Goal: Communication & Community: Answer question/provide support

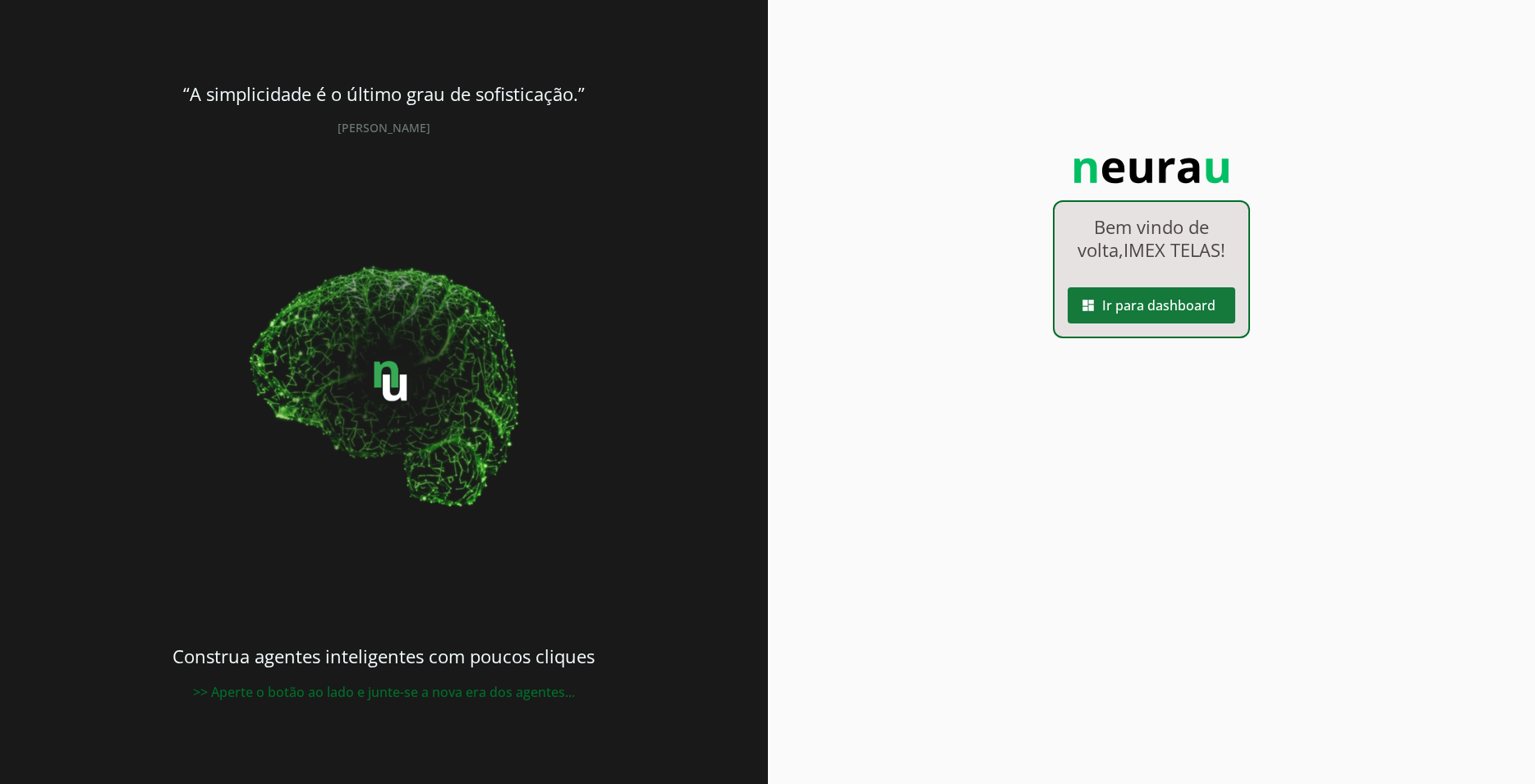
click at [1200, 309] on span at bounding box center [1150, 305] width 167 height 39
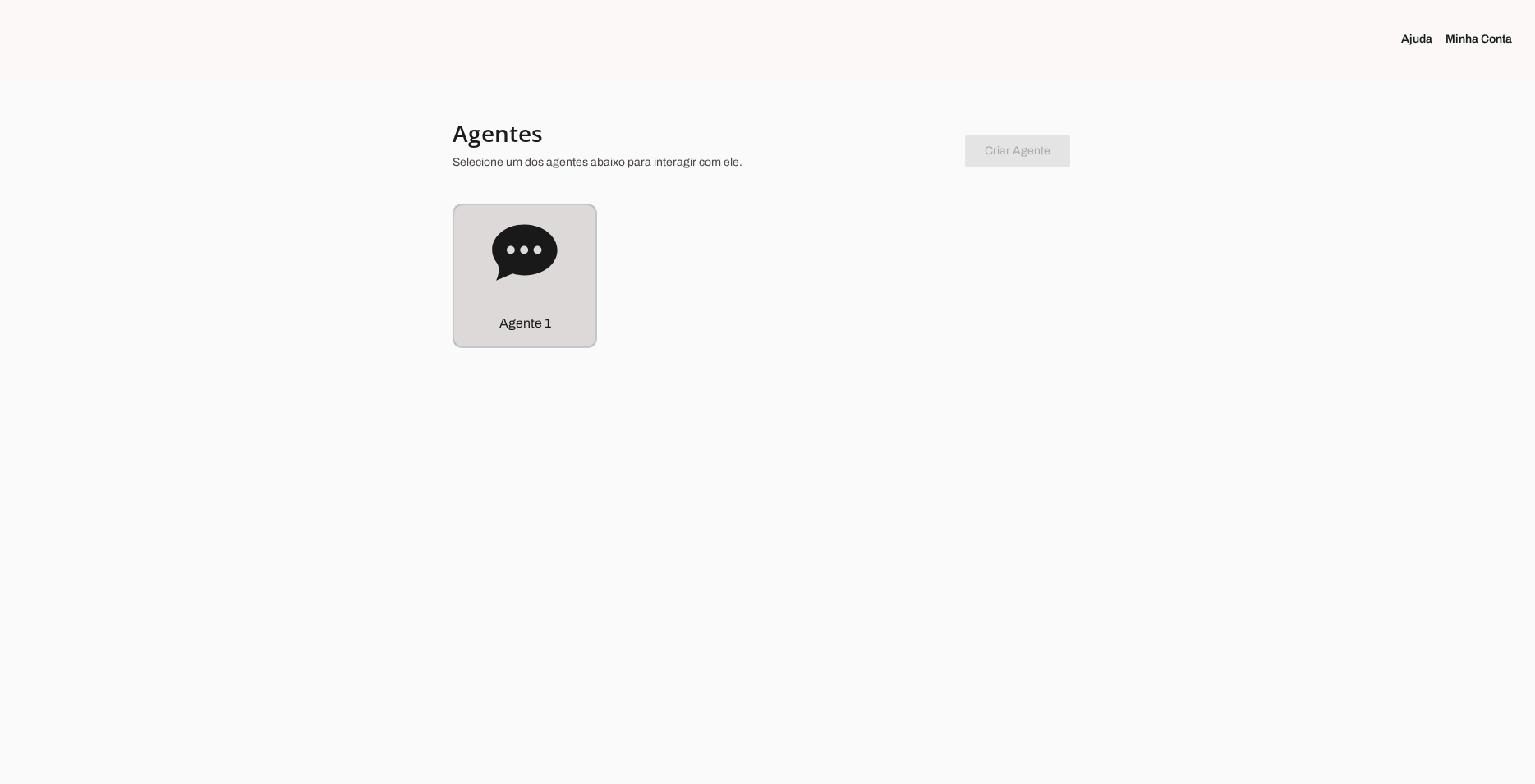
click at [524, 237] on icon at bounding box center [524, 252] width 64 height 56
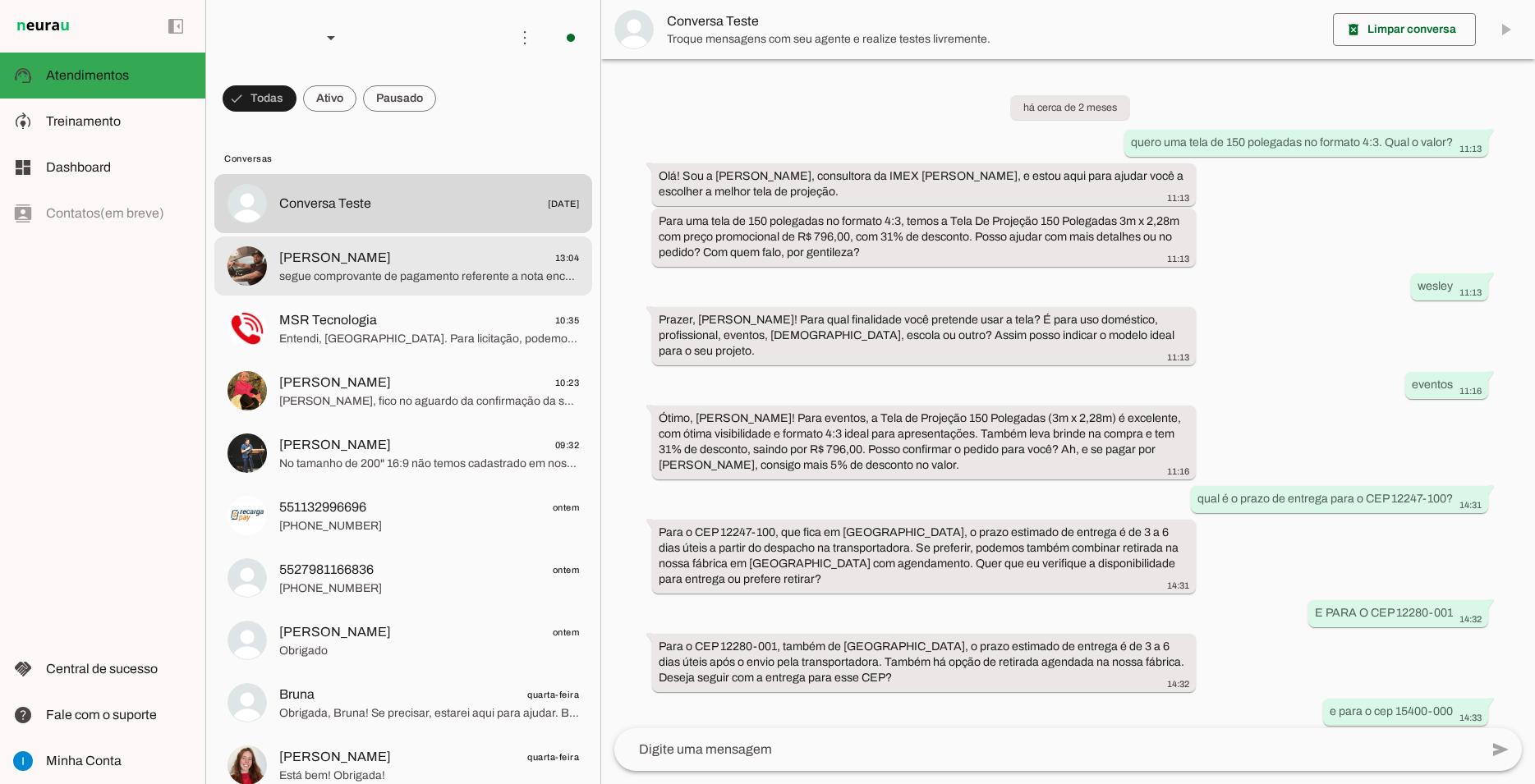
scroll to position [749, 0]
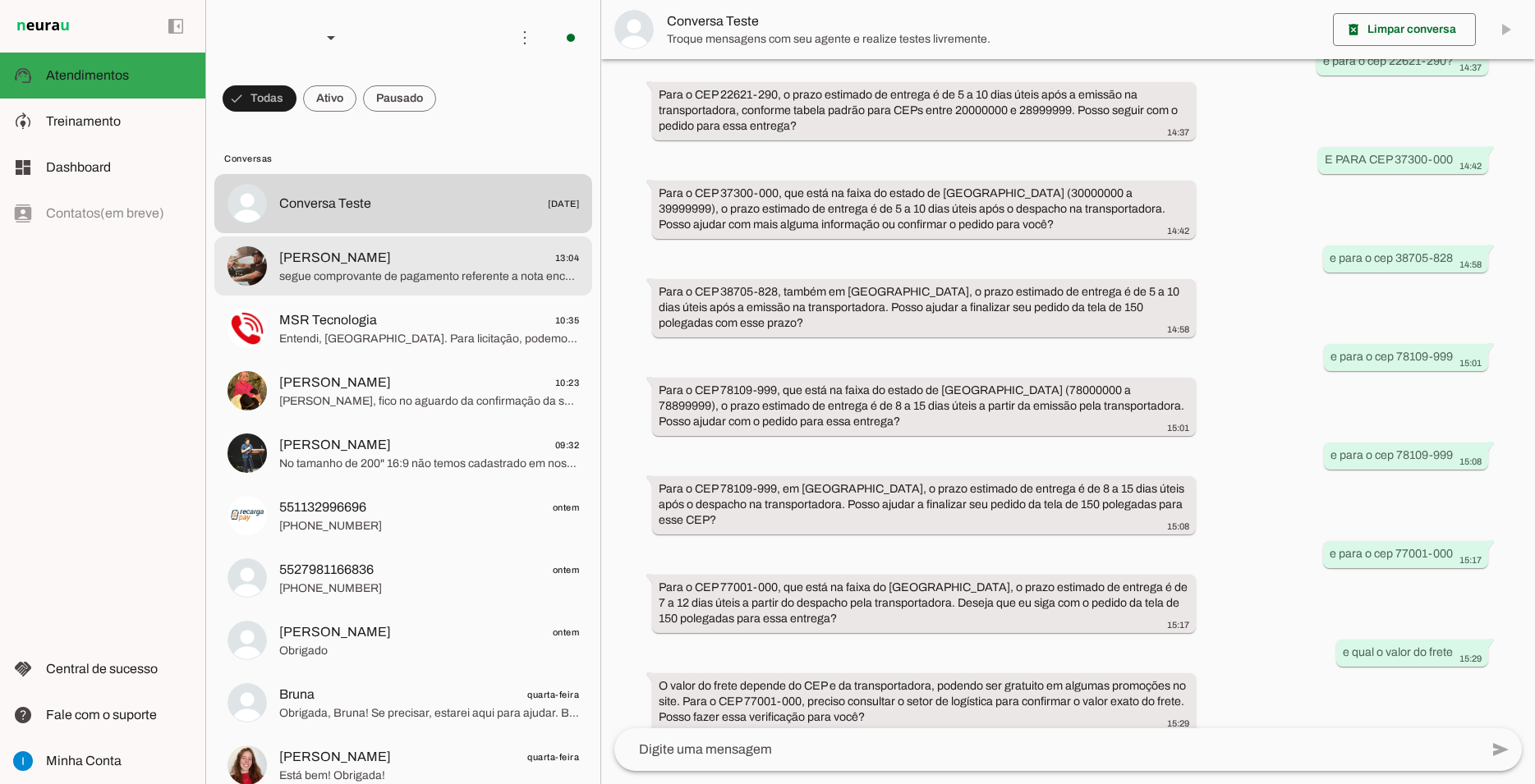
click at [453, 249] on span "[PERSON_NAME] 13:04" at bounding box center [429, 259] width 300 height 21
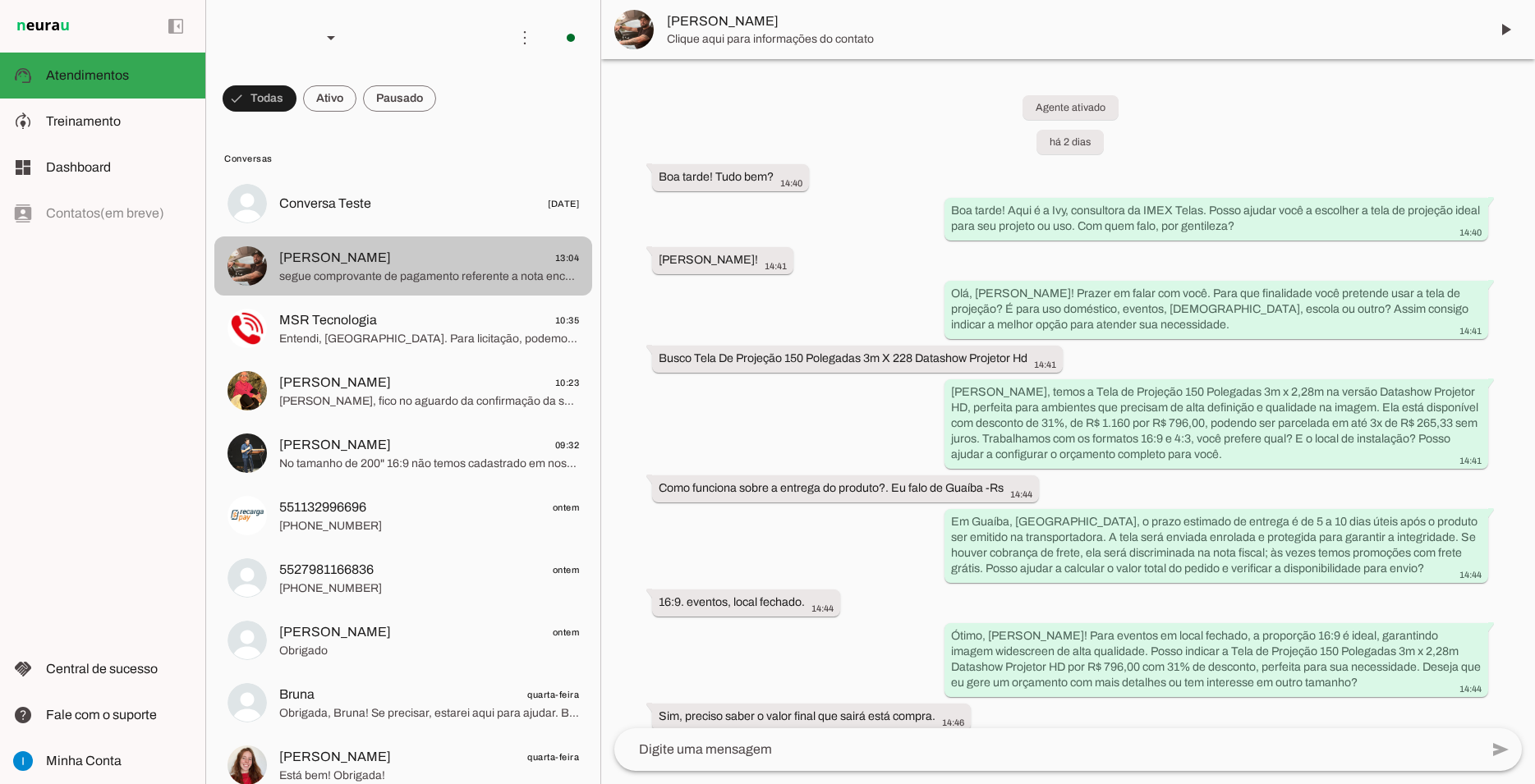
scroll to position [1745, 0]
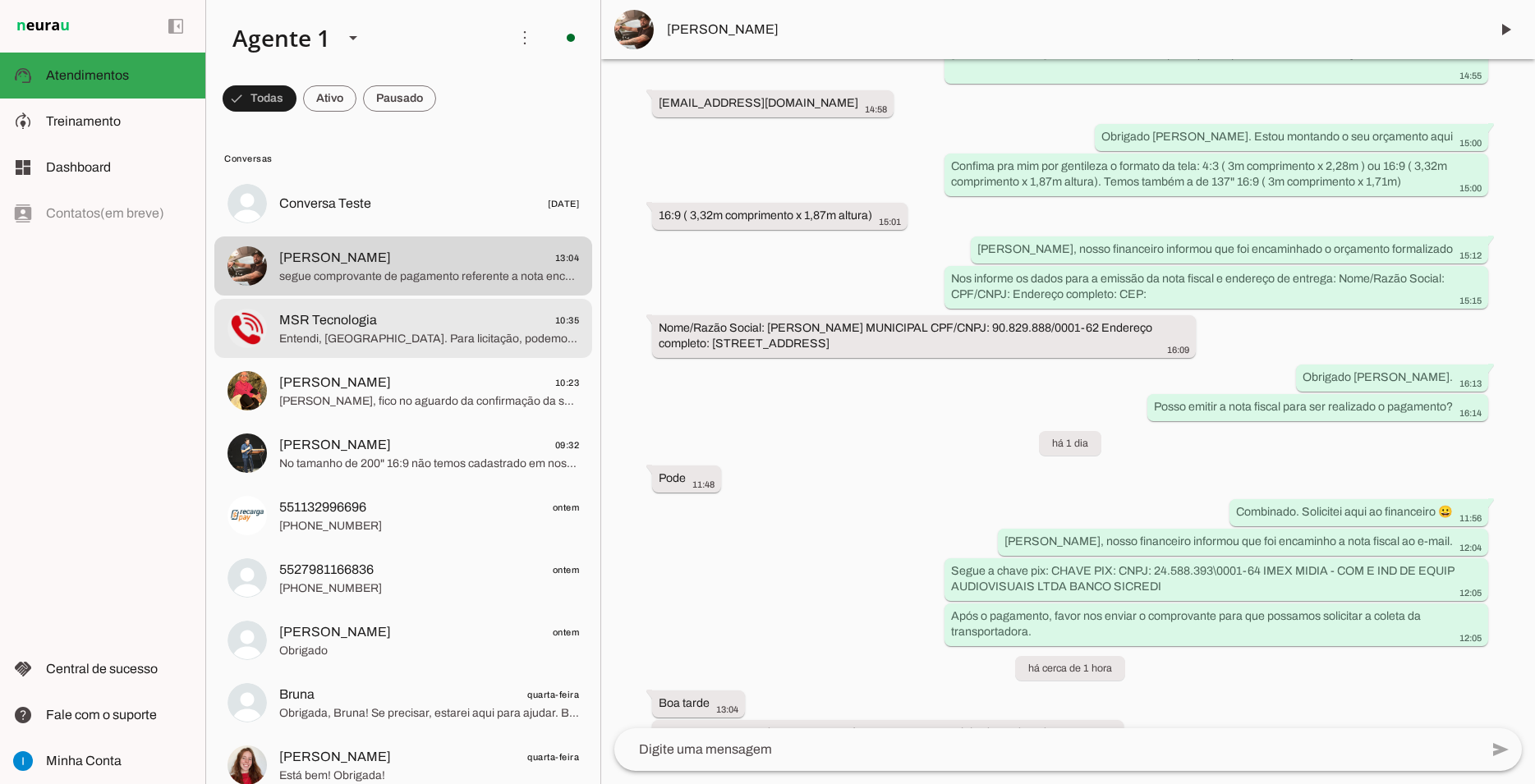
click at [495, 330] on span "Entendi, [GEOGRAPHIC_DATA]. Para licitação, podemos preparar um orçamento detal…" at bounding box center [429, 339] width 300 height 17
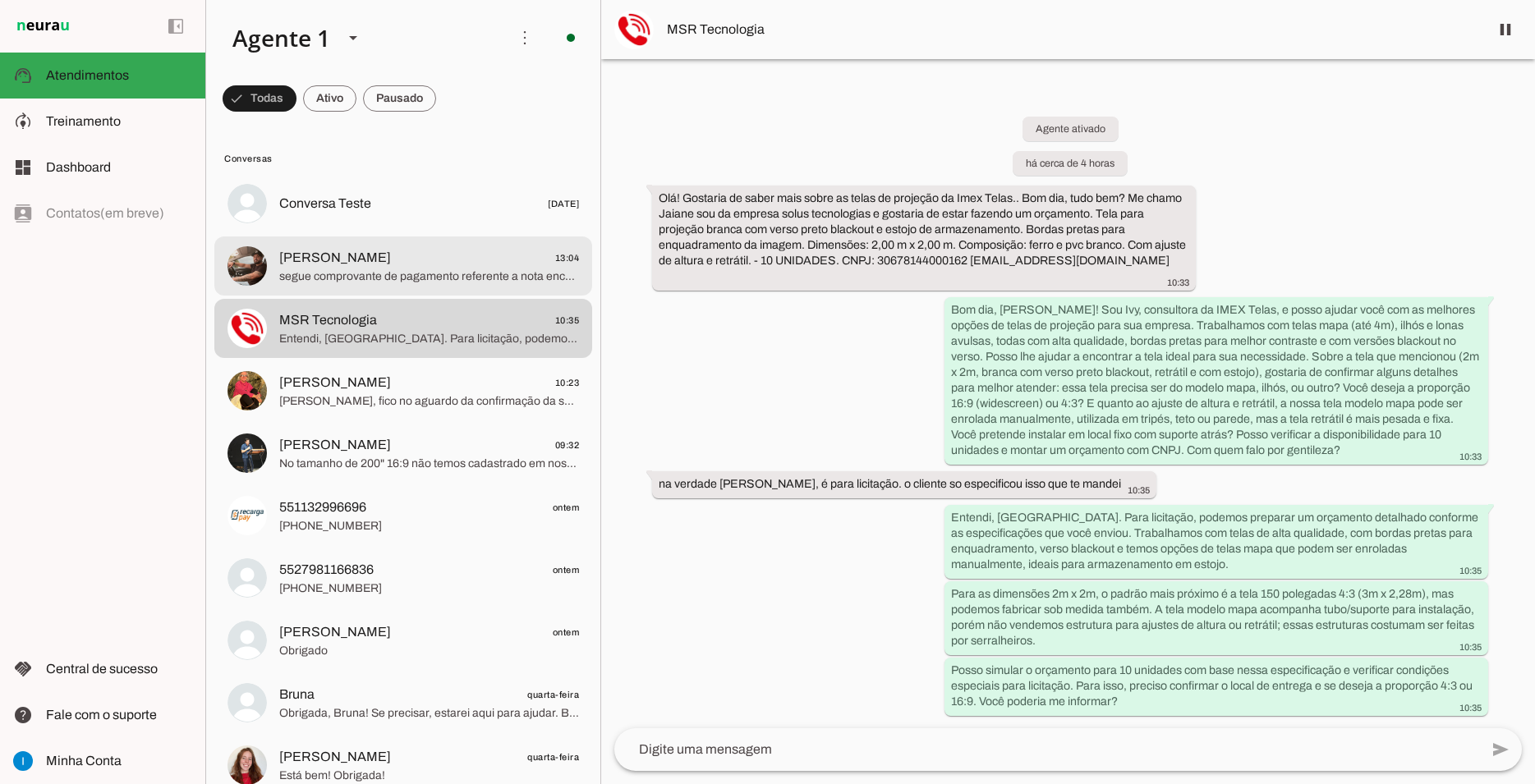
click at [486, 233] on md-item "[PERSON_NAME] 13:04 segue comprovante de pagamento referente a nota encaminhada…" at bounding box center [403, 203] width 378 height 59
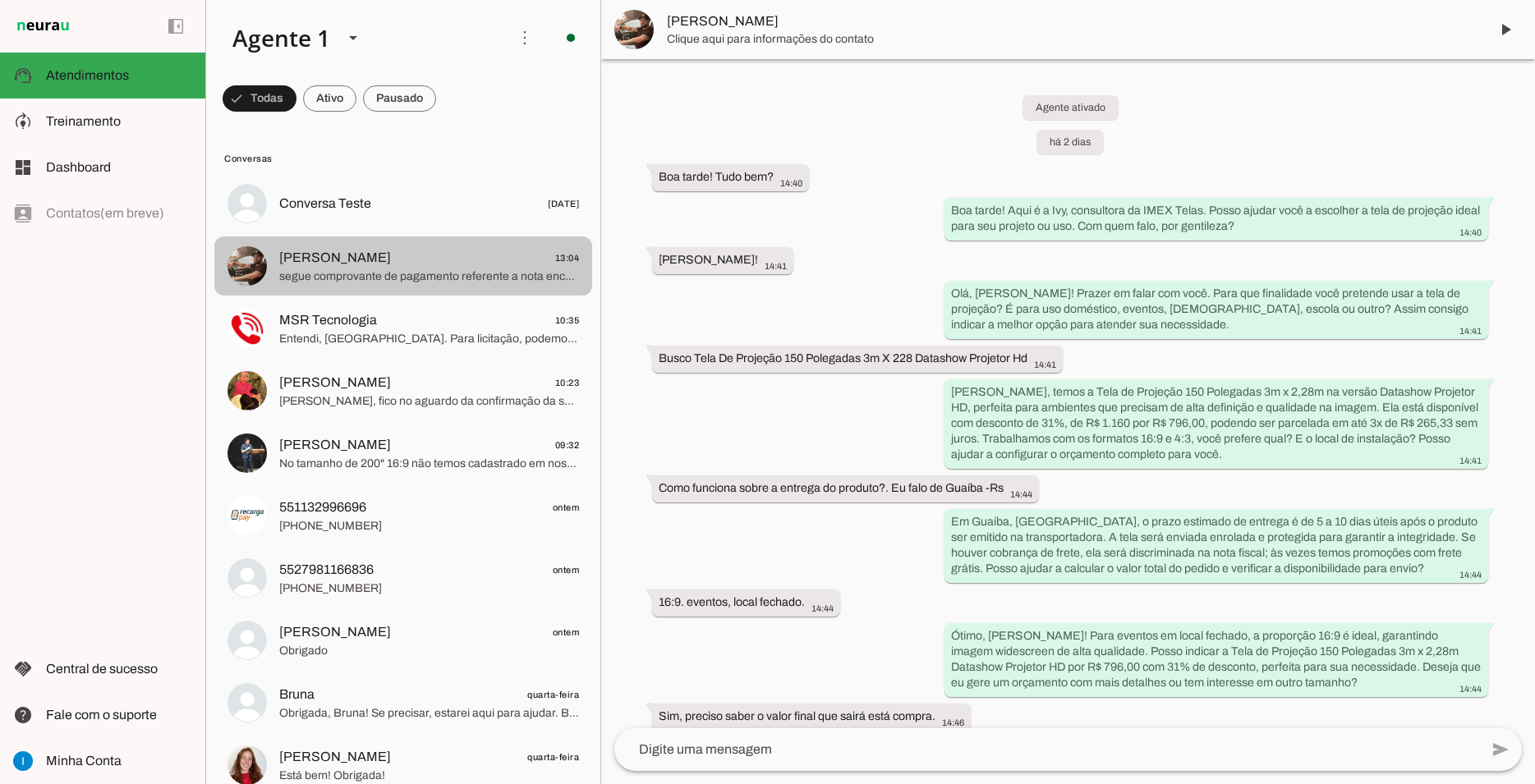
scroll to position [1745, 0]
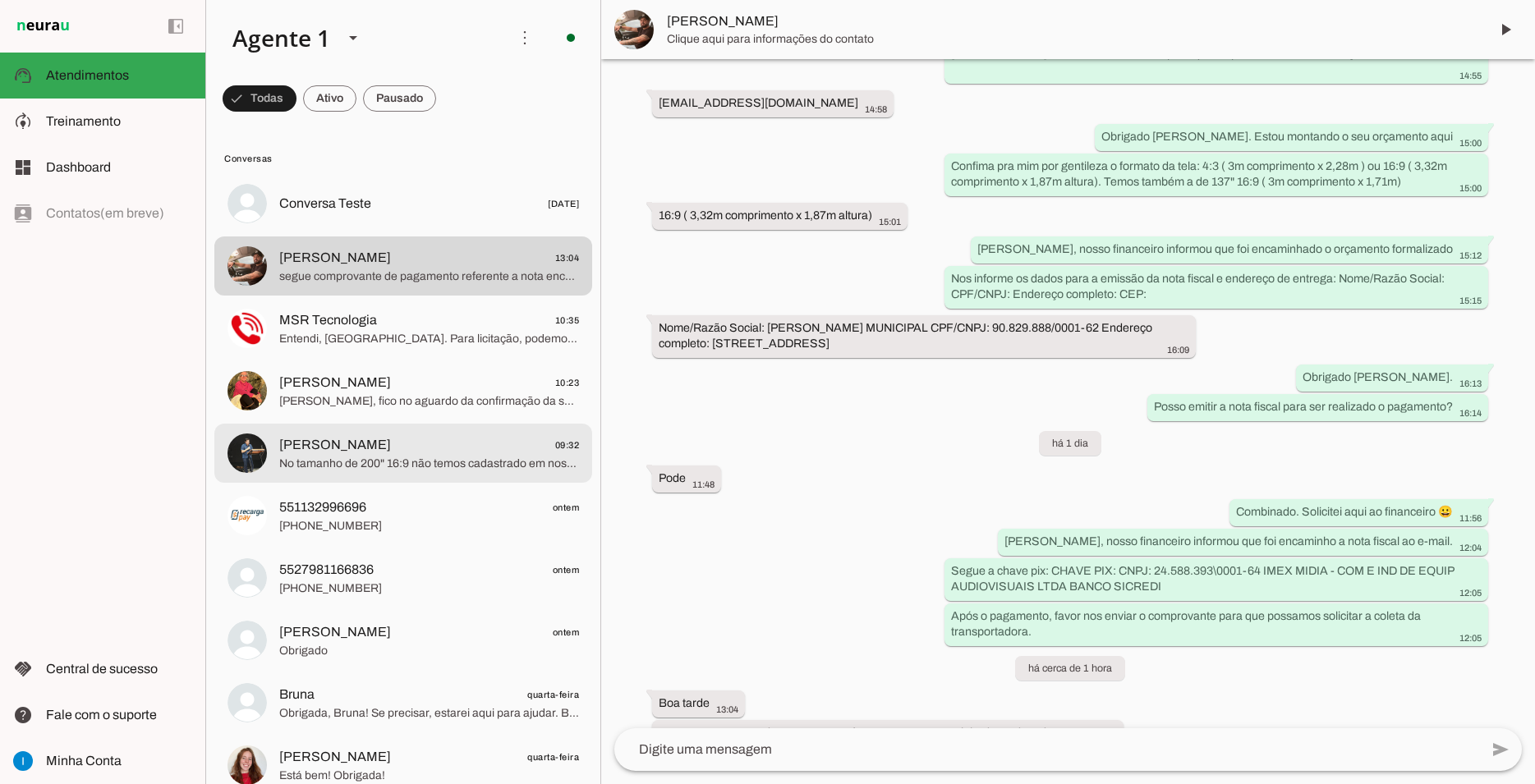
click at [481, 455] on span "No tamanho de 200" 16:9 não temos cadastrado em nosso site, mas você pode verif…" at bounding box center [429, 464] width 300 height 17
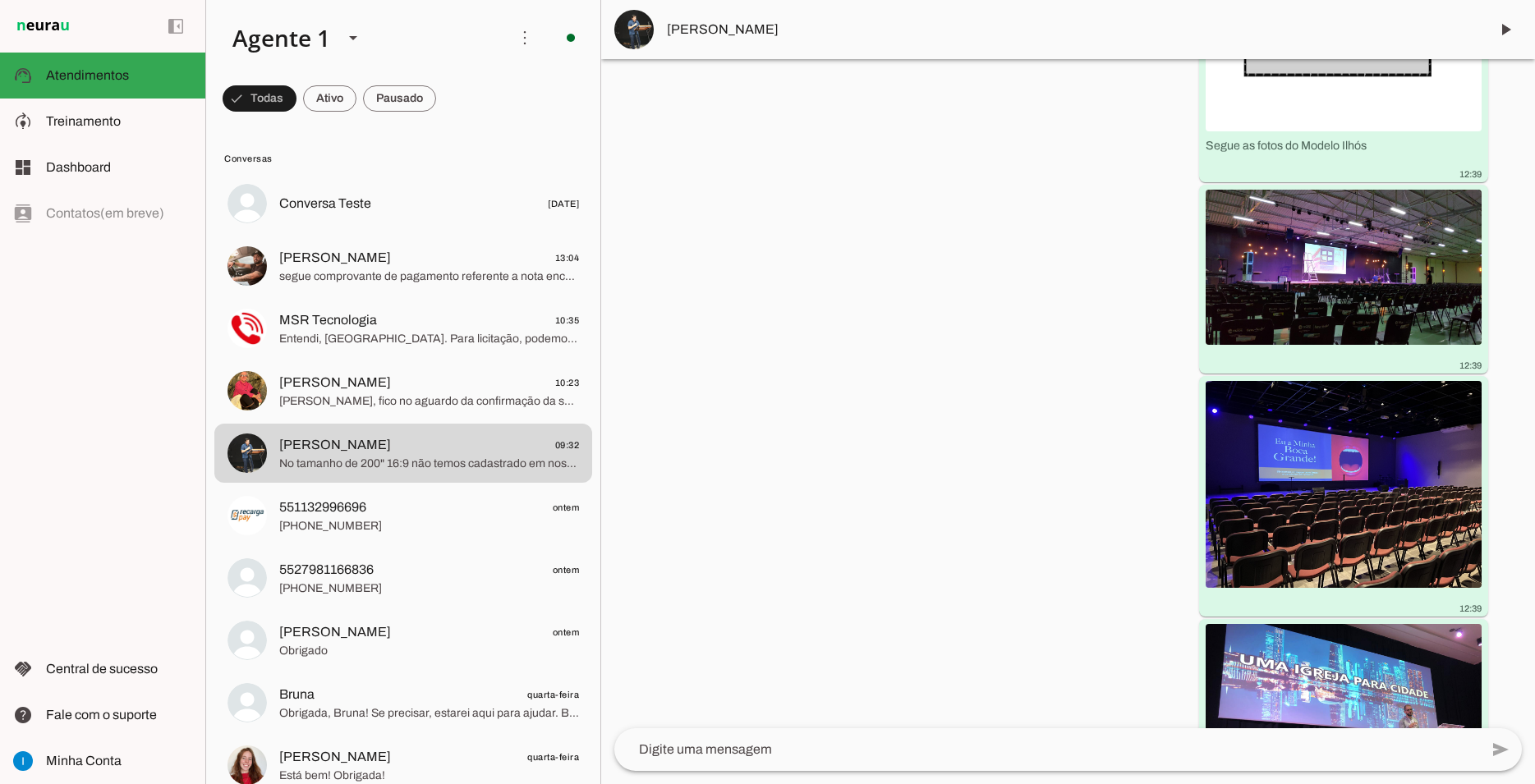
scroll to position [5828, 0]
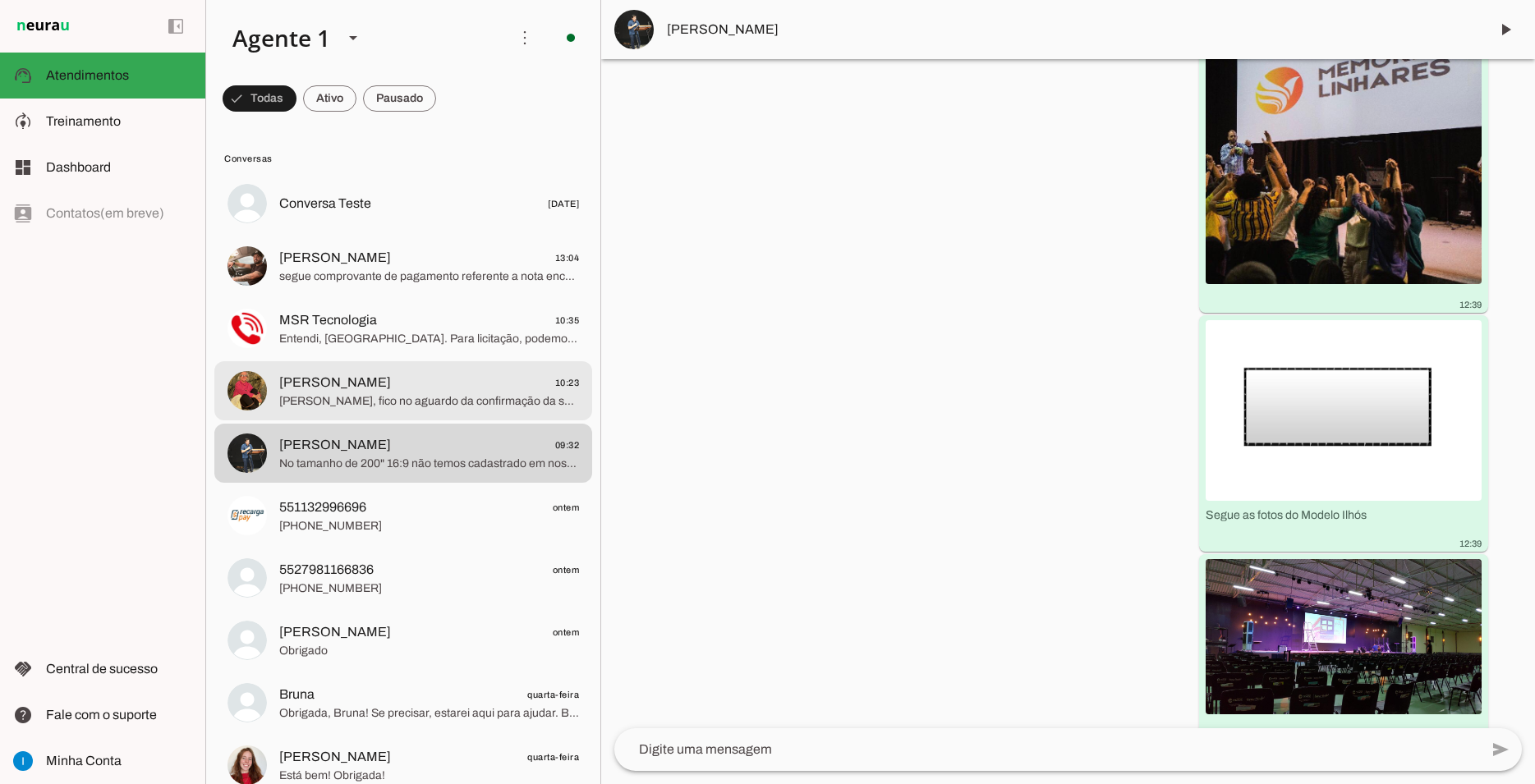
click at [472, 372] on span "[PERSON_NAME] 10:23" at bounding box center [429, 383] width 300 height 21
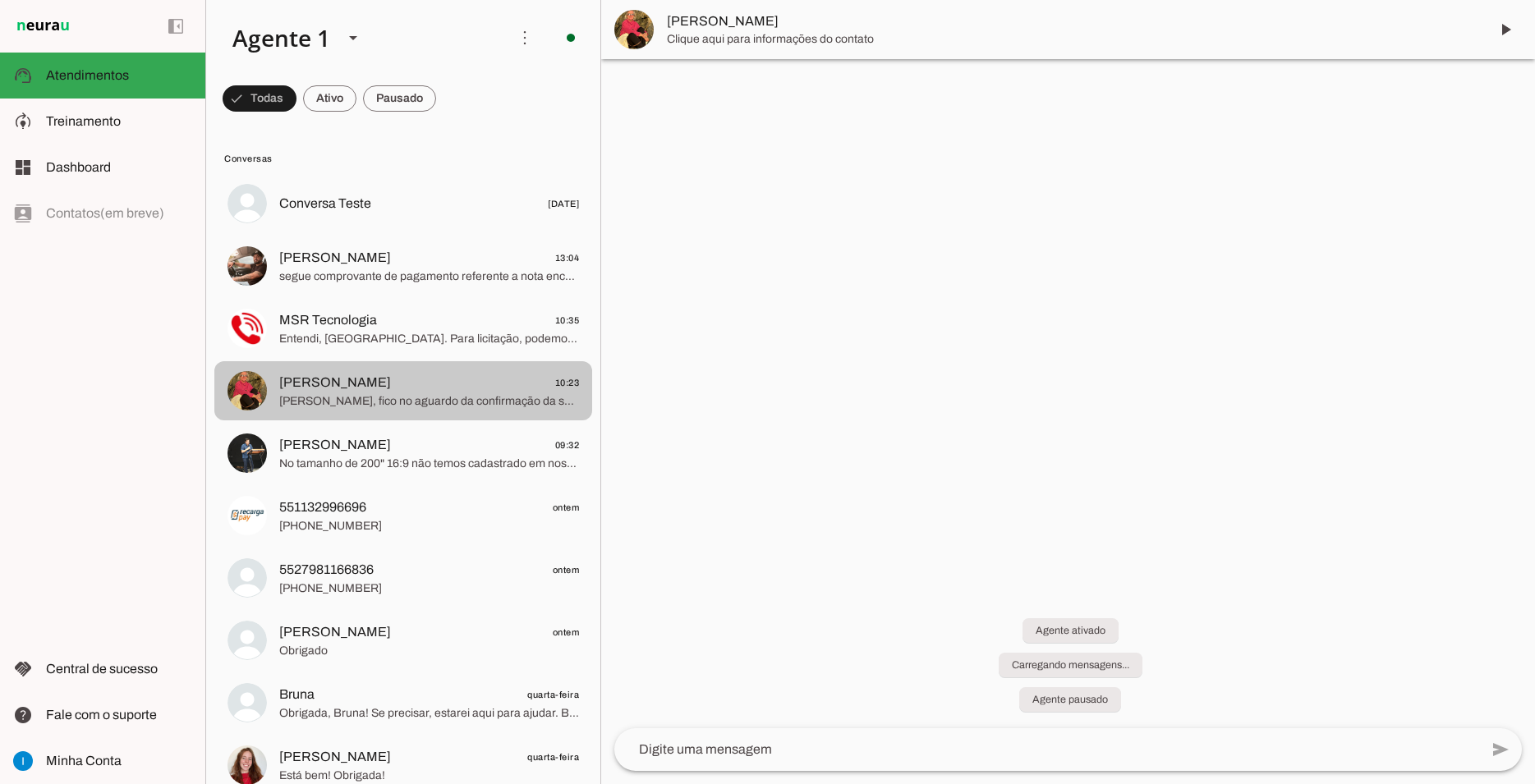
scroll to position [1402, 0]
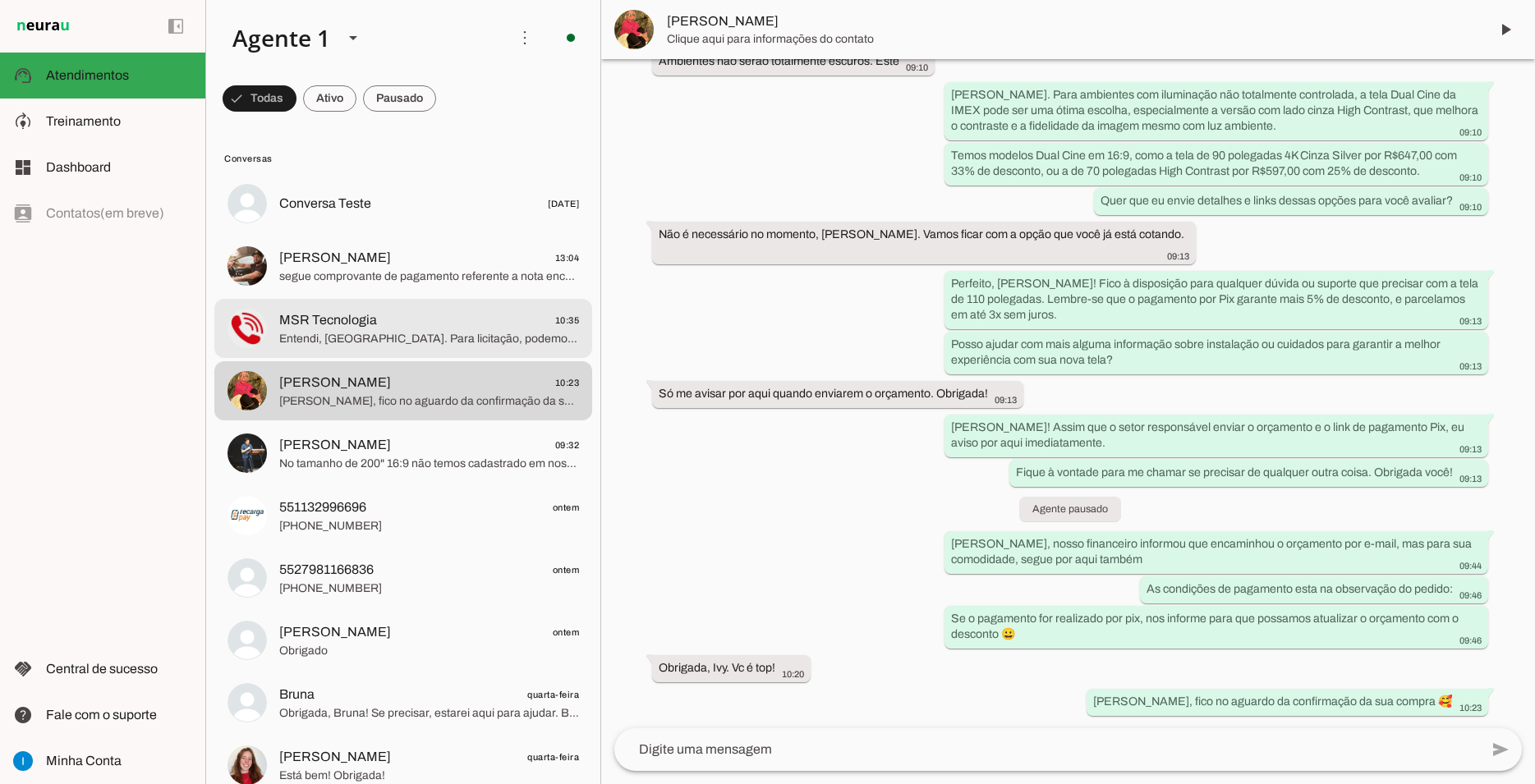
click at [460, 330] on span "Entendi, [GEOGRAPHIC_DATA]. Para licitação, podemos preparar um orçamento detal…" at bounding box center [429, 339] width 300 height 17
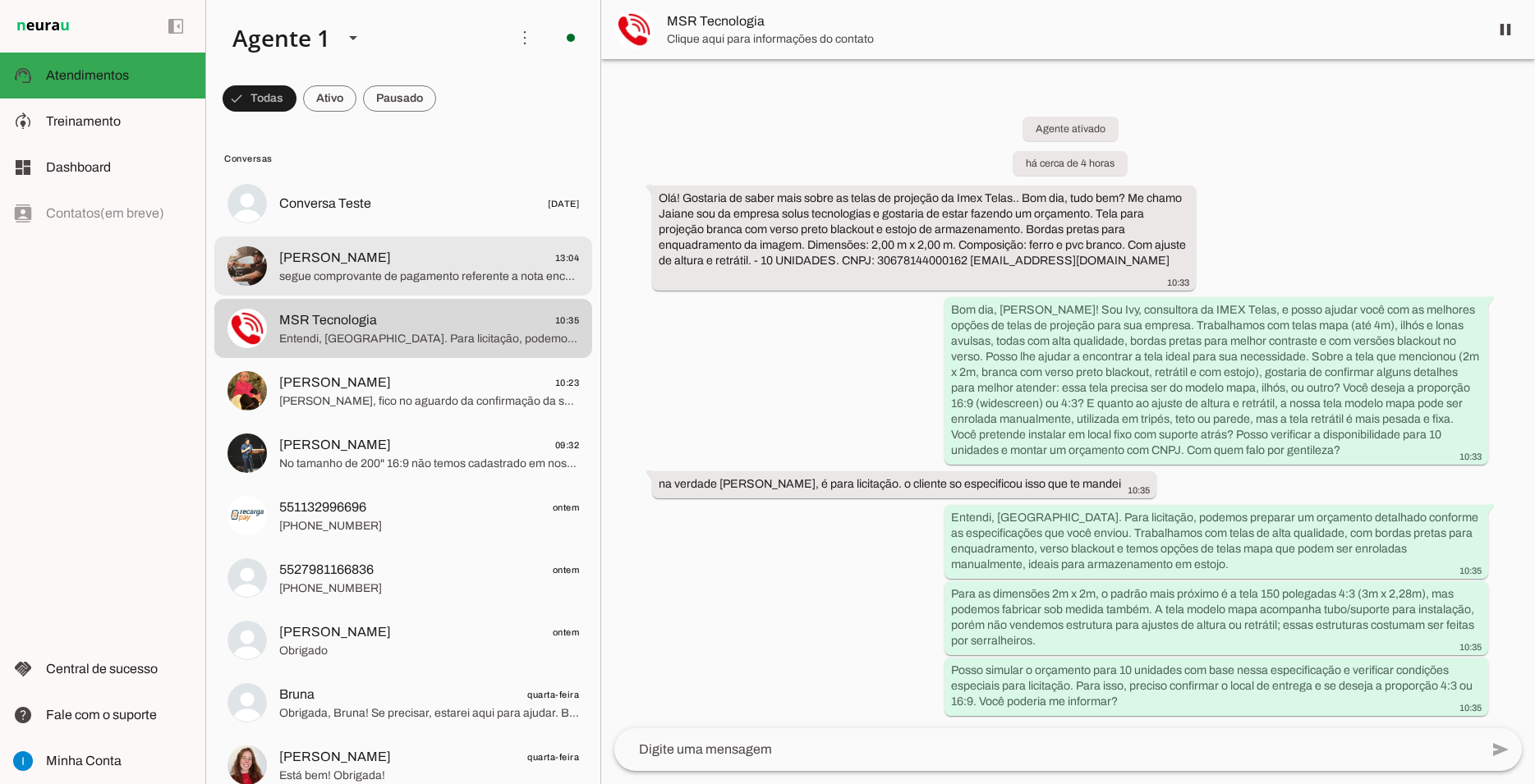
click at [463, 269] on span "segue comprovante de pagamento referente a nota encaminhada na data de ontem" at bounding box center [429, 277] width 300 height 17
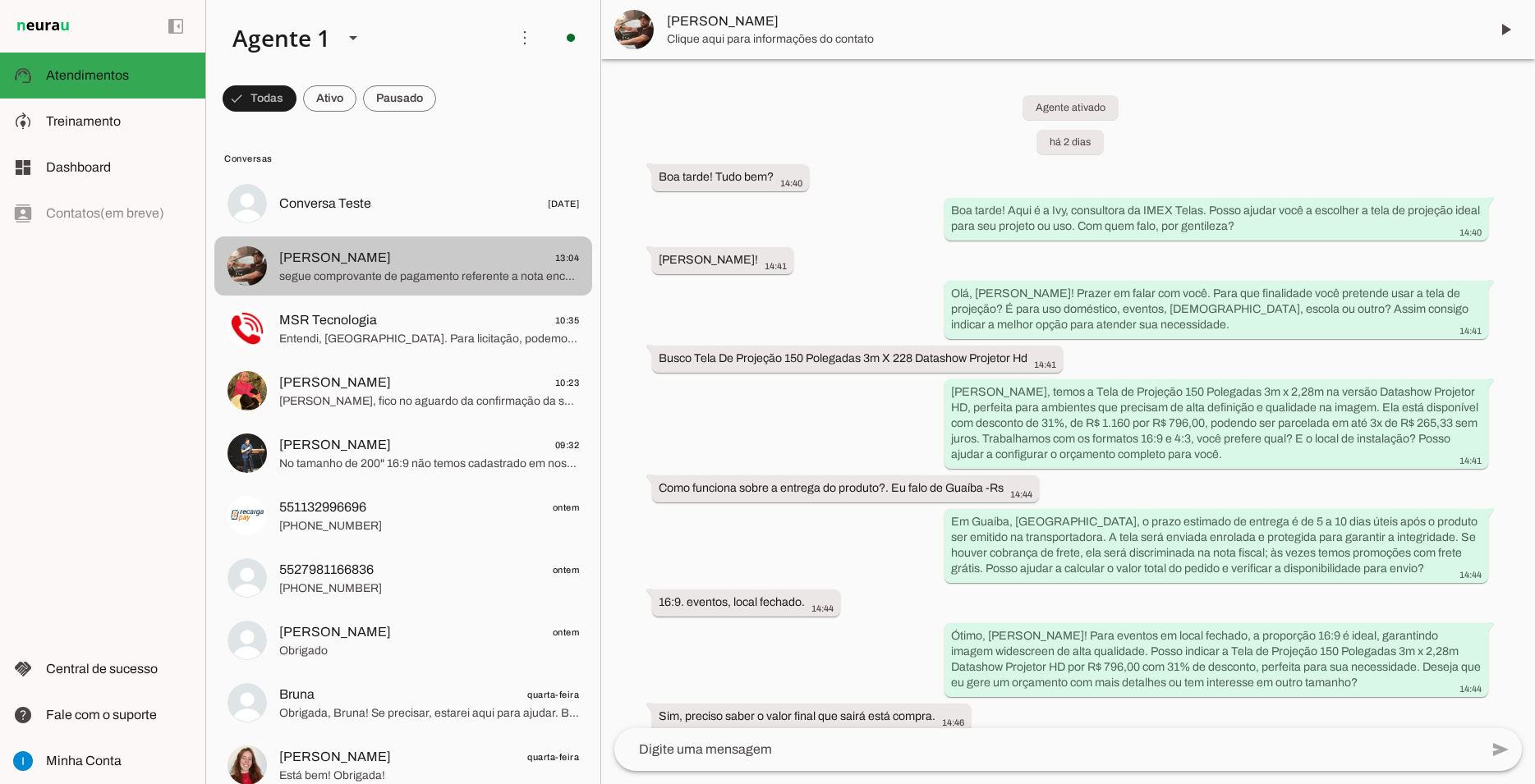
scroll to position [1745, 0]
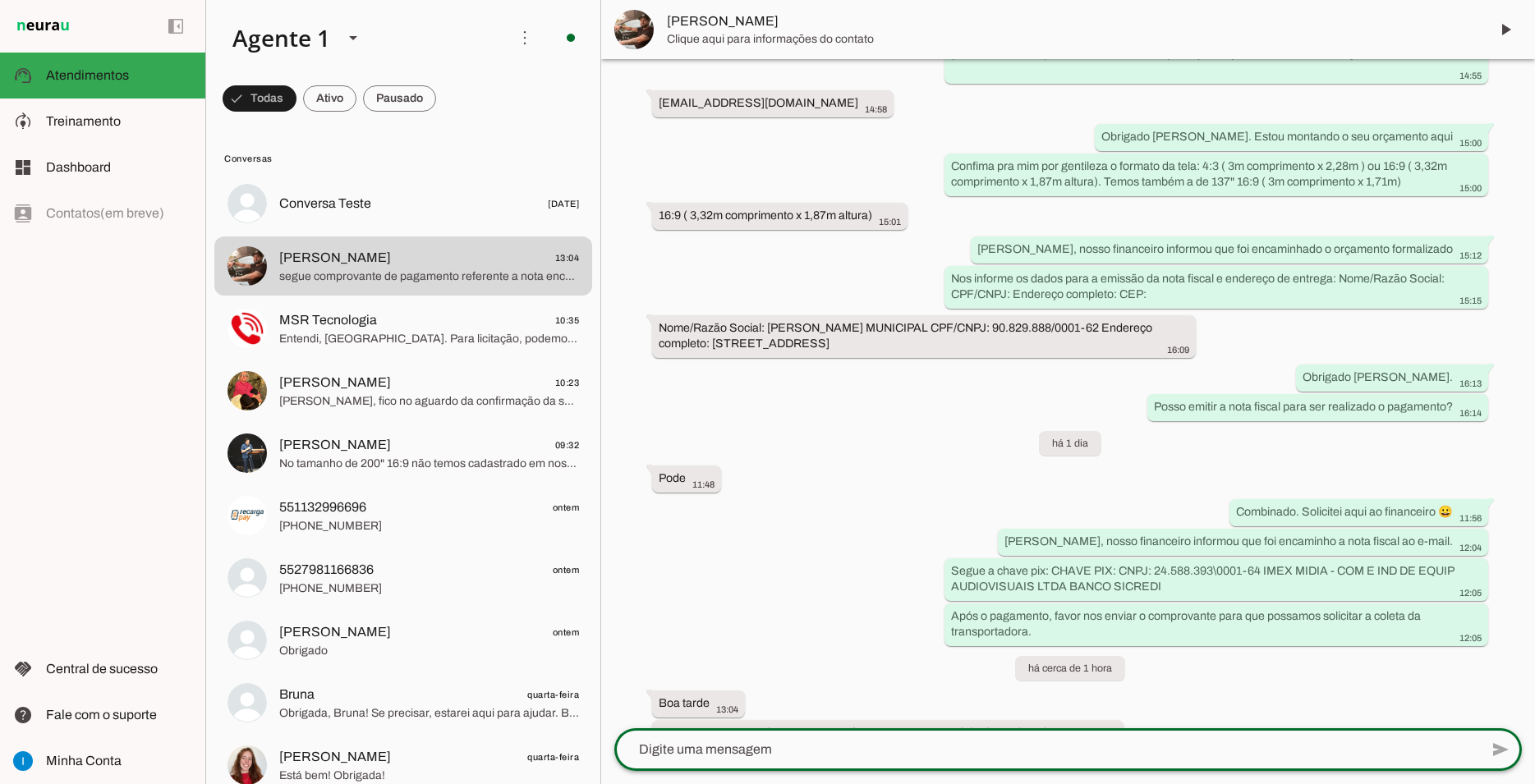
click at [739, 753] on textarea at bounding box center [1047, 749] width 865 height 20
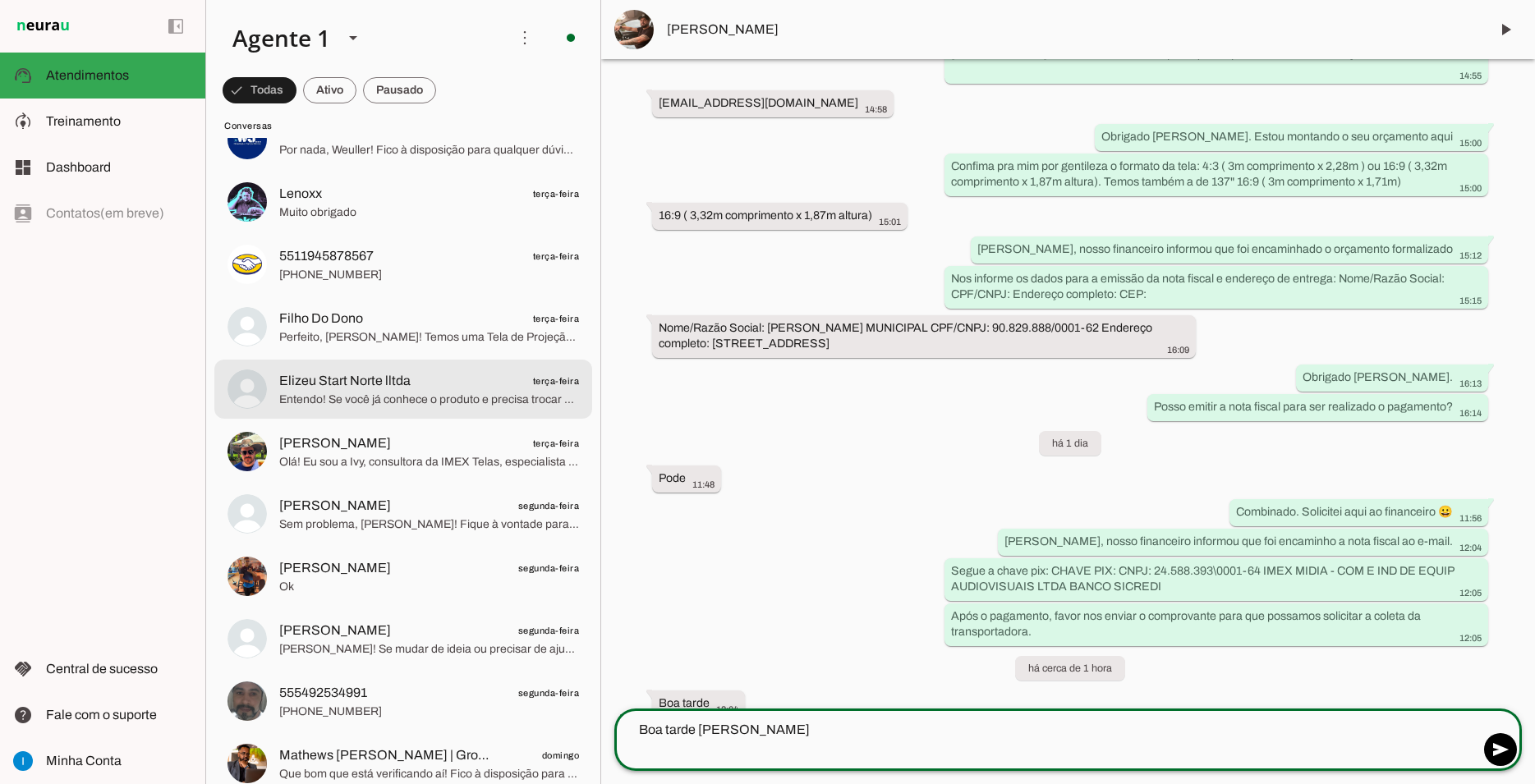
scroll to position [887, 0]
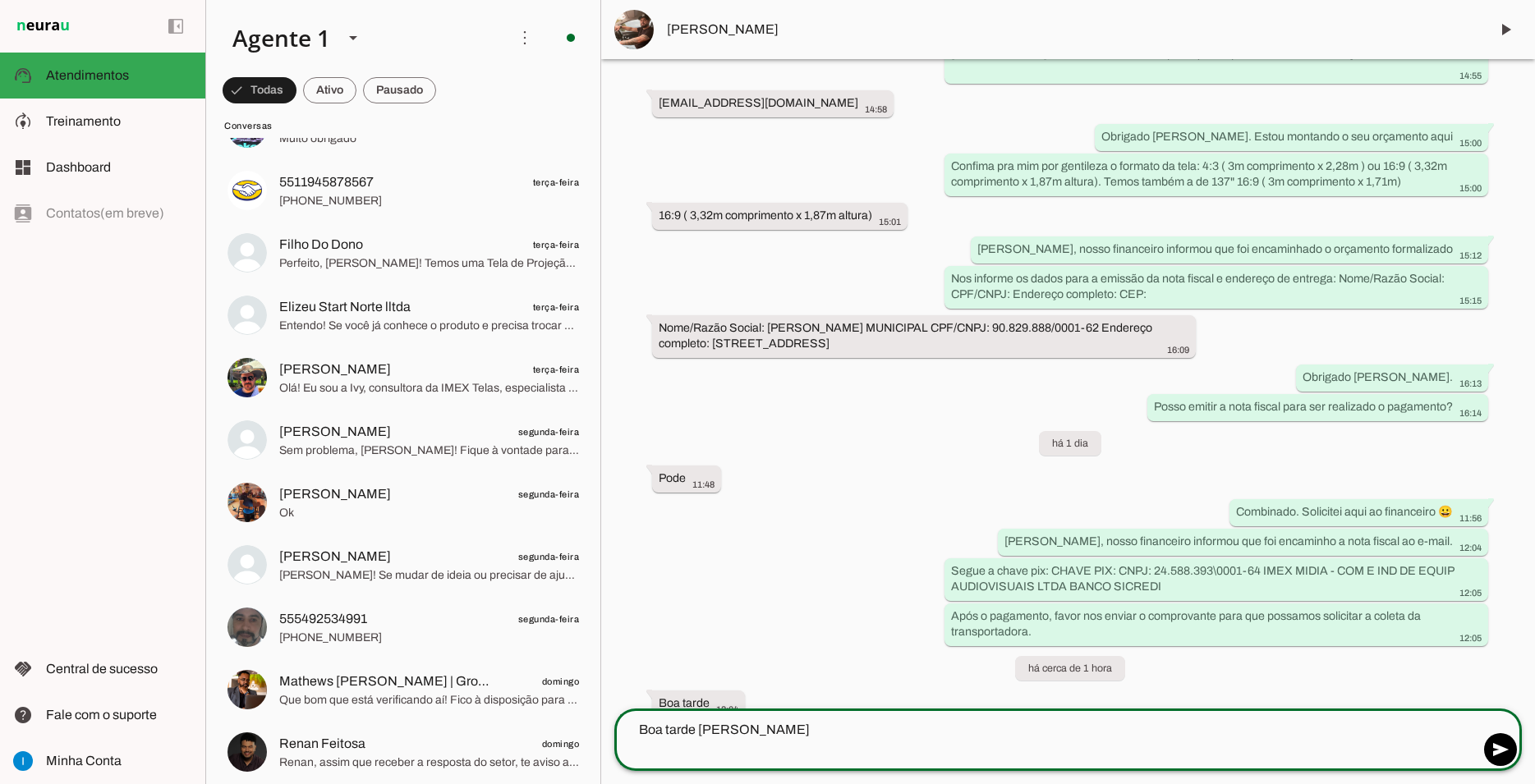
type textarea "Boa tarde [PERSON_NAME]"
type md-outlined-text-field "Boa tarde [PERSON_NAME]"
click at [777, 755] on textarea "Boa tarde [PERSON_NAME]" at bounding box center [1047, 739] width 865 height 39
paste textarea "Seu pagamento foi confirmado. Para emissão da nota fiscal e liberação da retira…"
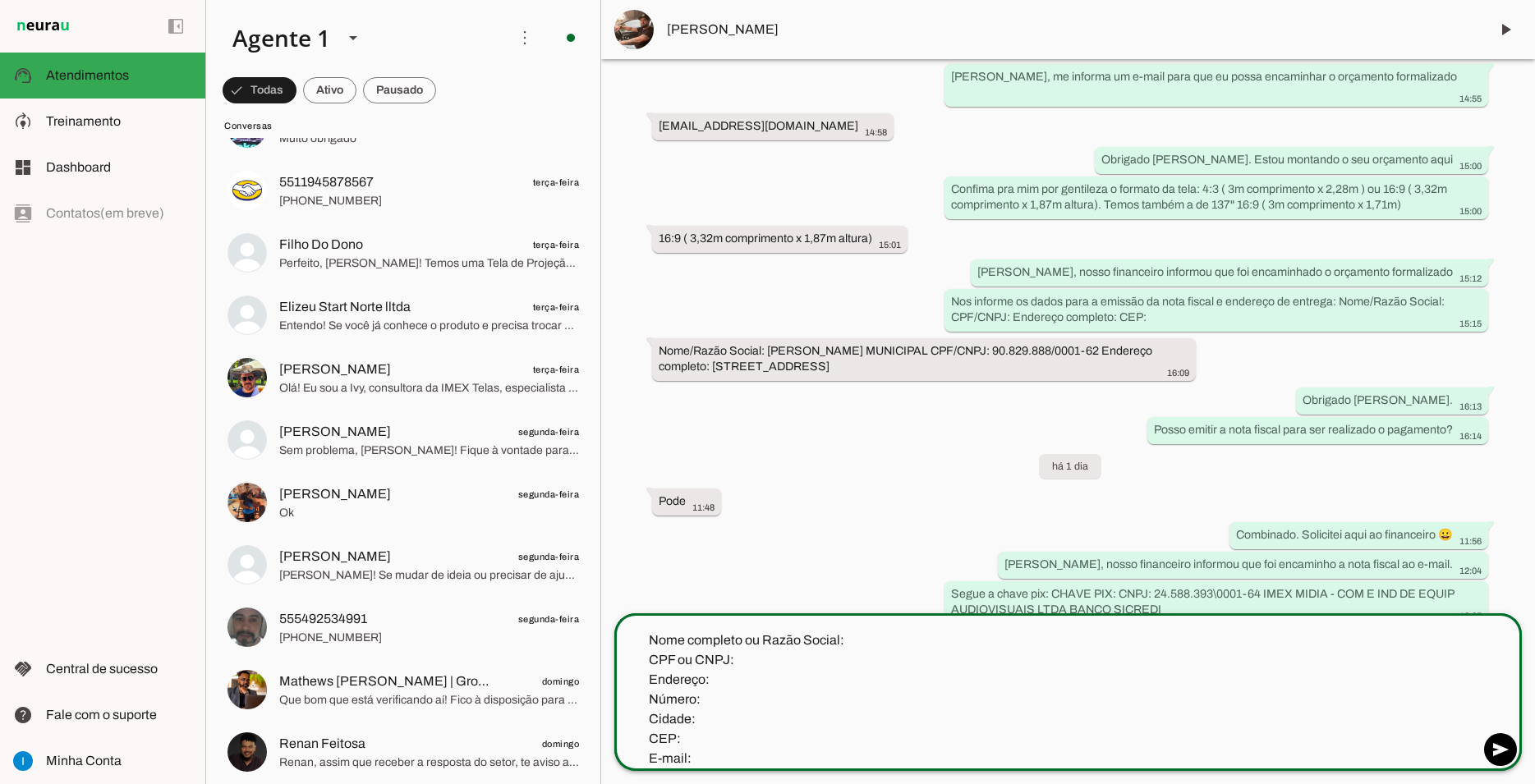
scroll to position [0, 0]
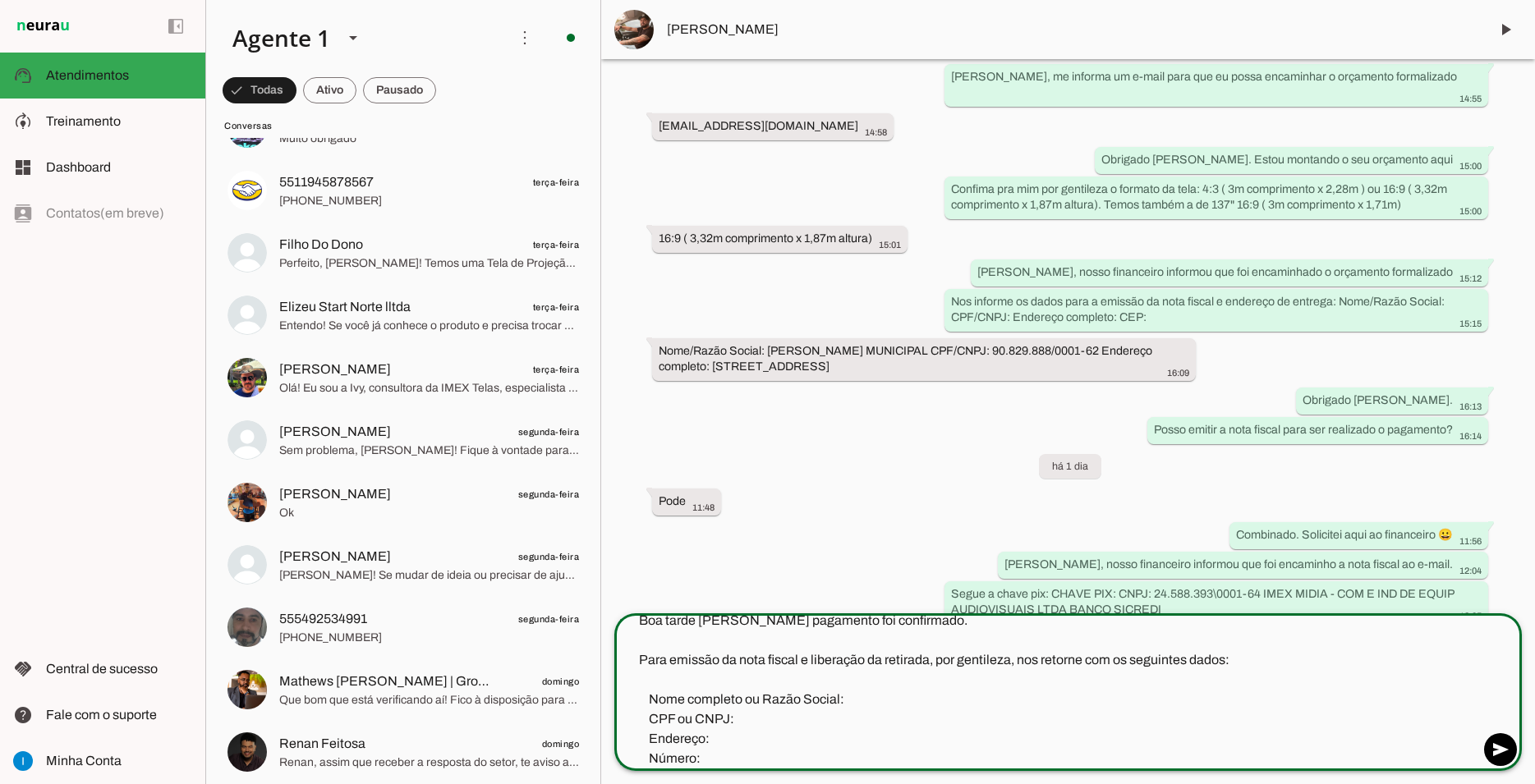
click at [808, 625] on textarea "Boa tarde [PERSON_NAME] pagamento foi confirmado. Para emissão da nota fiscal e…" at bounding box center [1047, 689] width 865 height 158
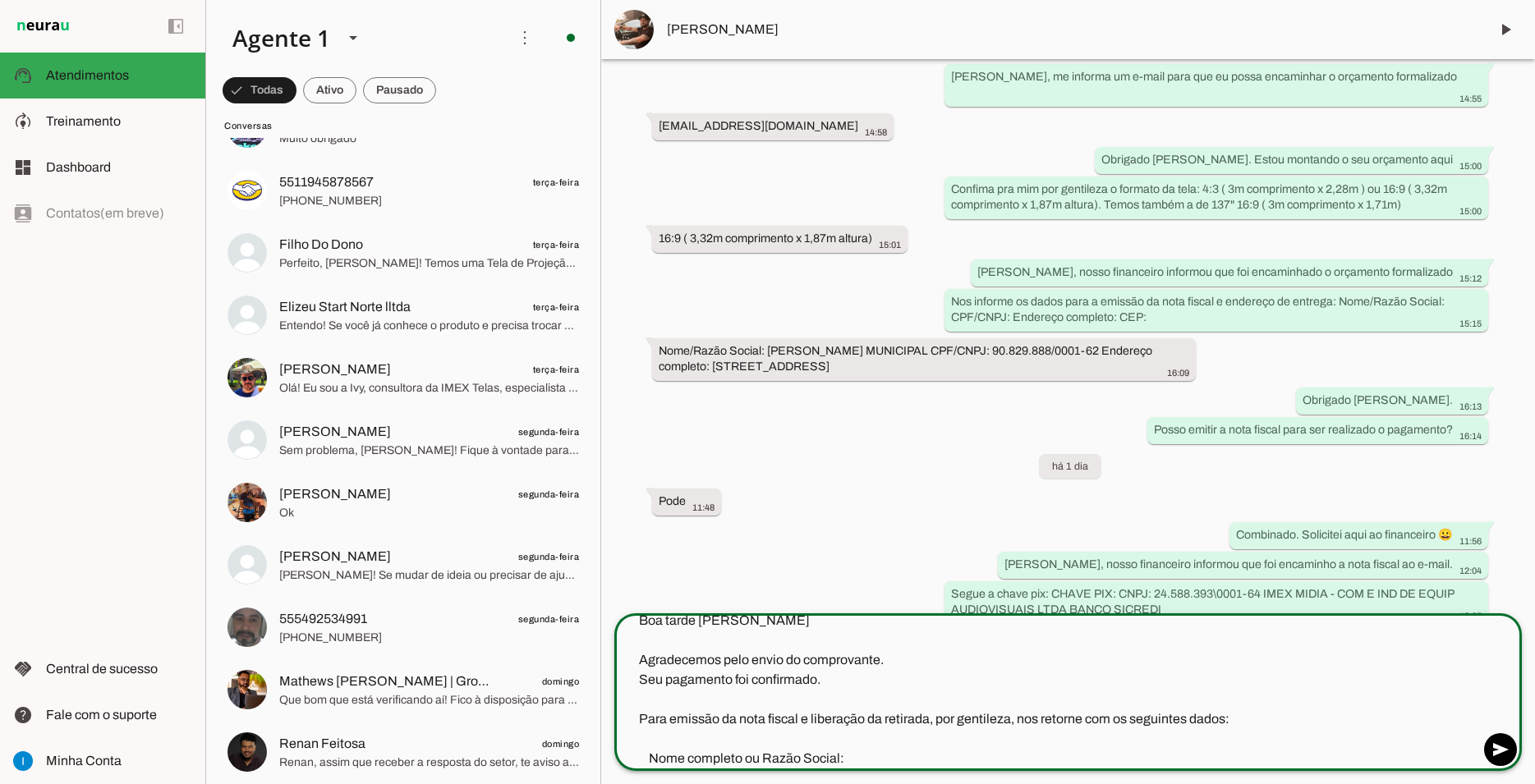
drag, startPoint x: 810, startPoint y: 721, endPoint x: 925, endPoint y: 720, distance: 115.0
click at [925, 720] on textarea "Boa tarde [PERSON_NAME] Agradecemos pelo envio do comprovante. Seu pagamento fo…" at bounding box center [1047, 689] width 865 height 158
click at [847, 719] on textarea "Boa tarde [PERSON_NAME] Agradecemos pelo envio do comprovante. Seu pagamento fo…" at bounding box center [1047, 689] width 865 height 158
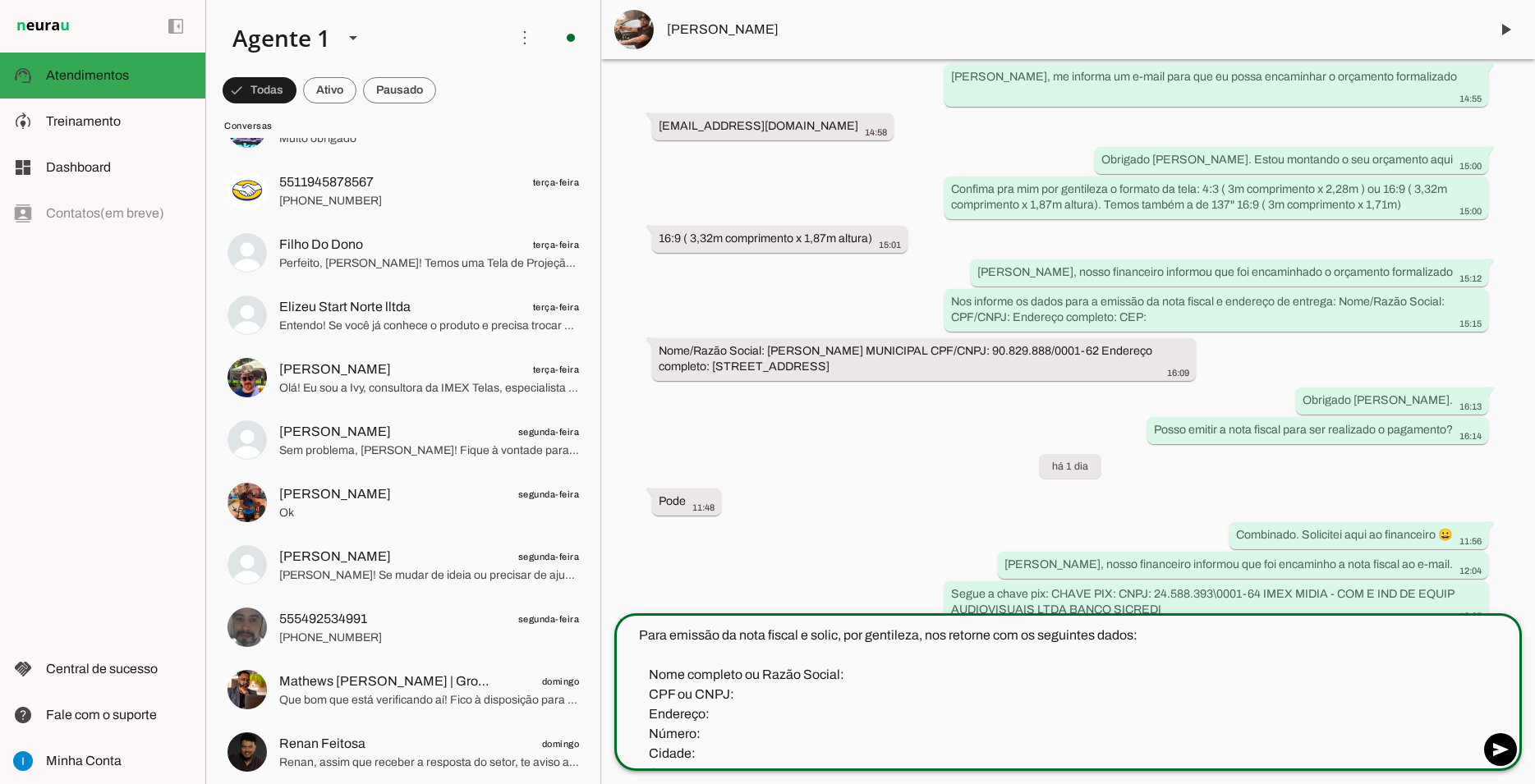
scroll to position [119, 0]
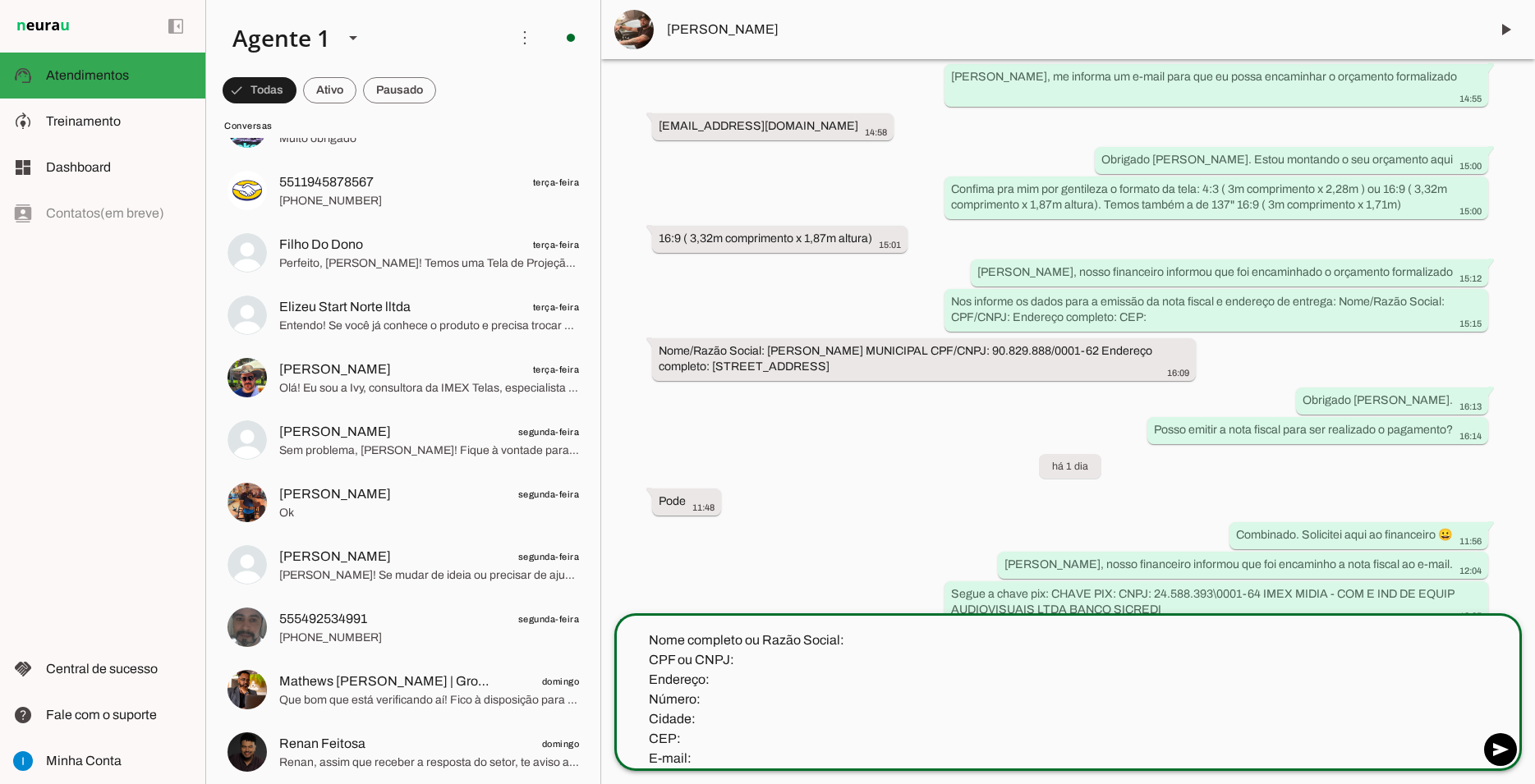
click at [804, 754] on textarea "Boa tarde [PERSON_NAME] Agradecemos pelo envio do comprovante. Seu pagamento fo…" at bounding box center [1047, 689] width 865 height 158
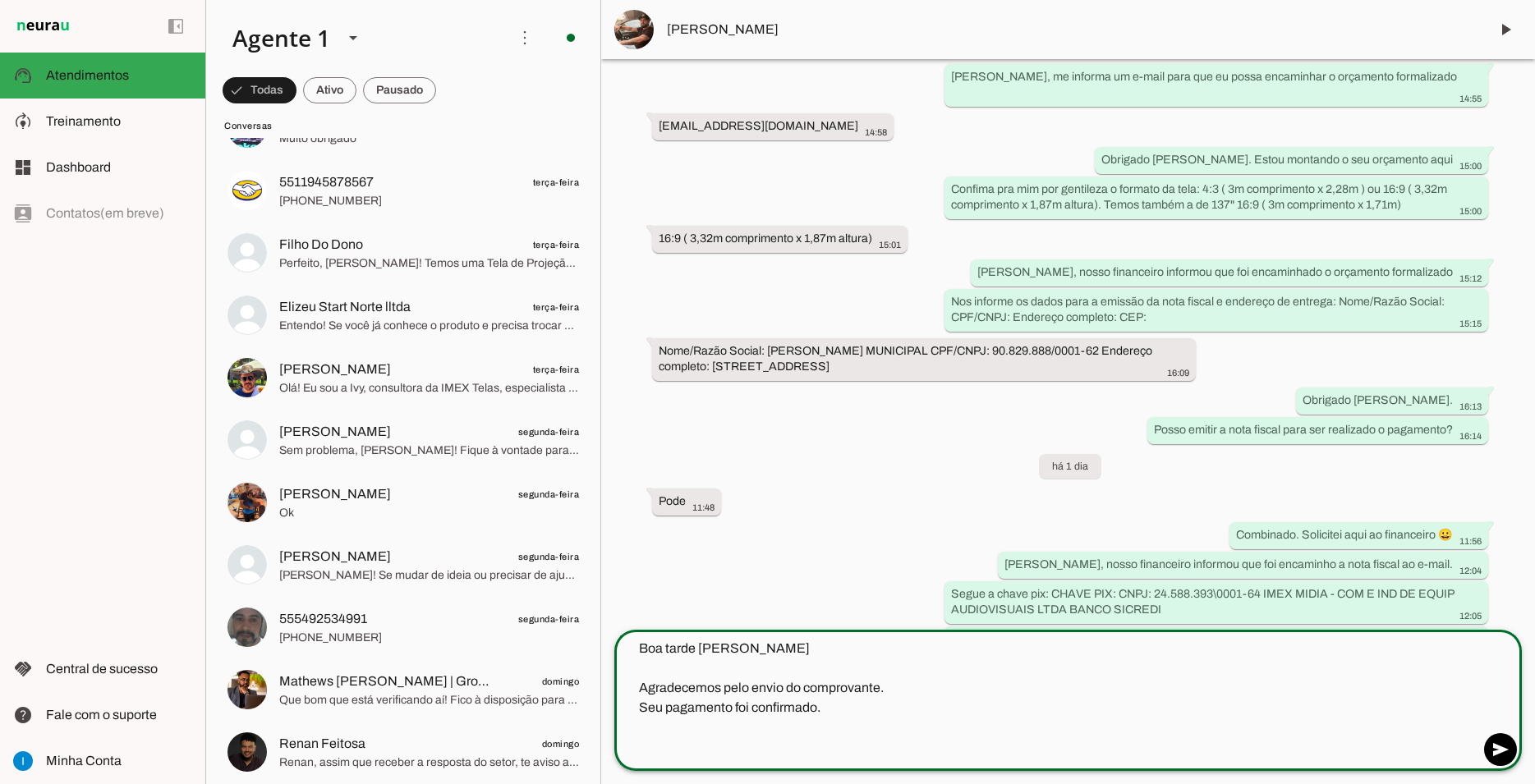
type textarea "Boa tarde [PERSON_NAME] Agradecemos pelo envio do comprovante. Seu pagamento fo…"
type md-outlined-text-field "Boa tarde [PERSON_NAME] Agradecemos pelo envio do comprovante. Seu pagamento fo…"
click at [801, 740] on textarea "Boa tarde [PERSON_NAME] Agradecemos pelo envio do comprovante. Seu pagamento fo…" at bounding box center [1047, 697] width 865 height 119
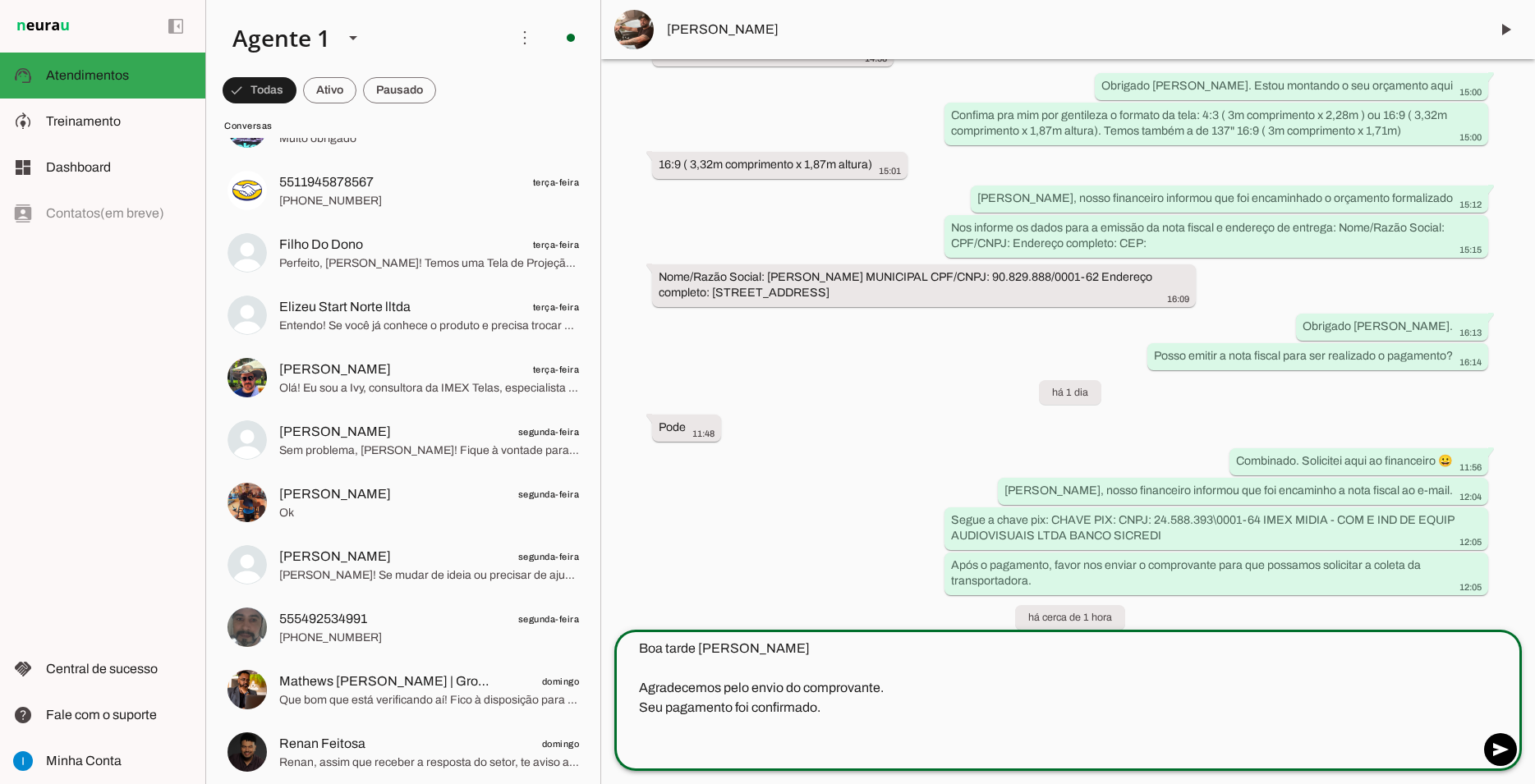
scroll to position [1844, 0]
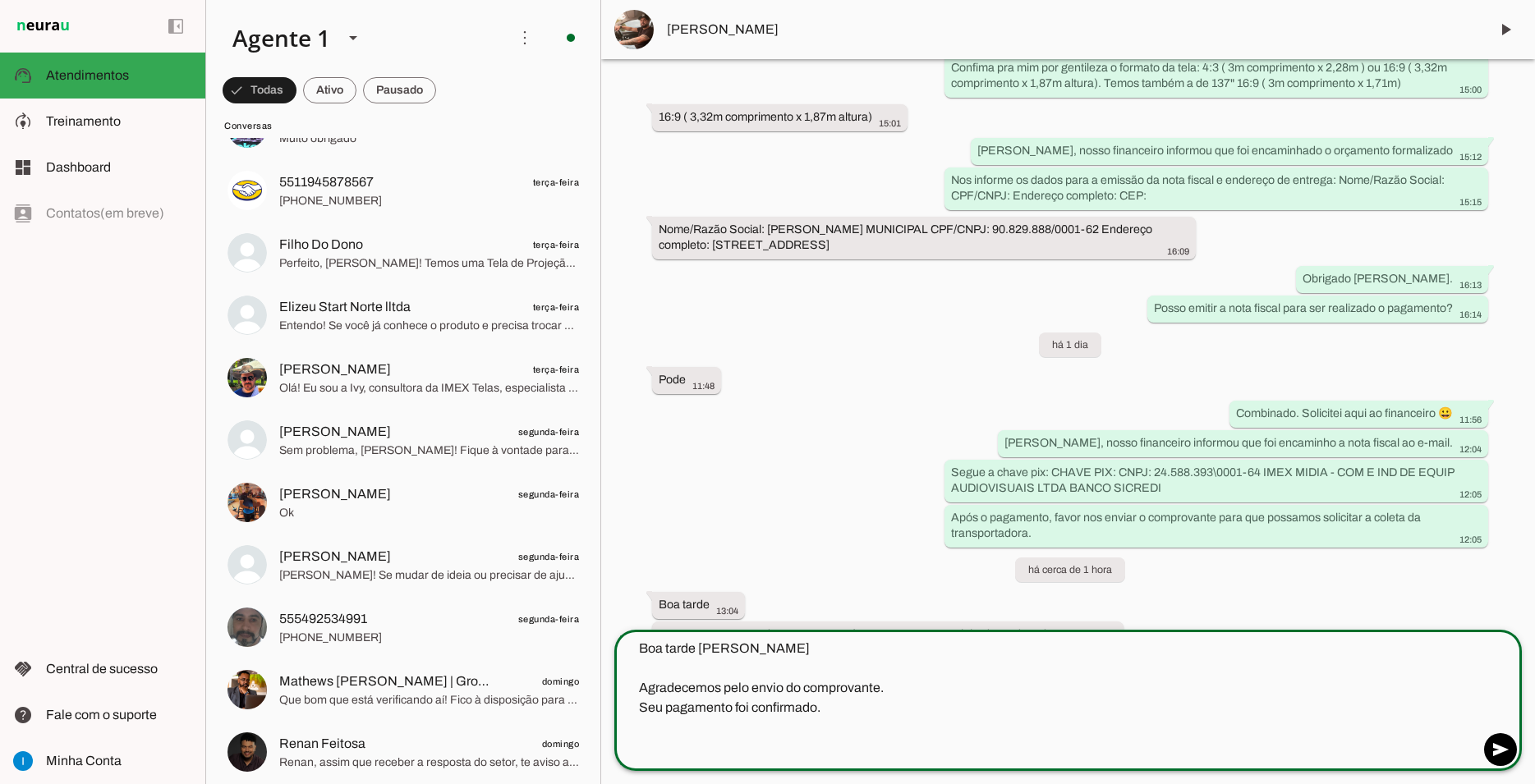
paste textarea "[11:11[DATE]] Imex Telas: Vou encaminhar seus dados para emissão da nota fiscal…"
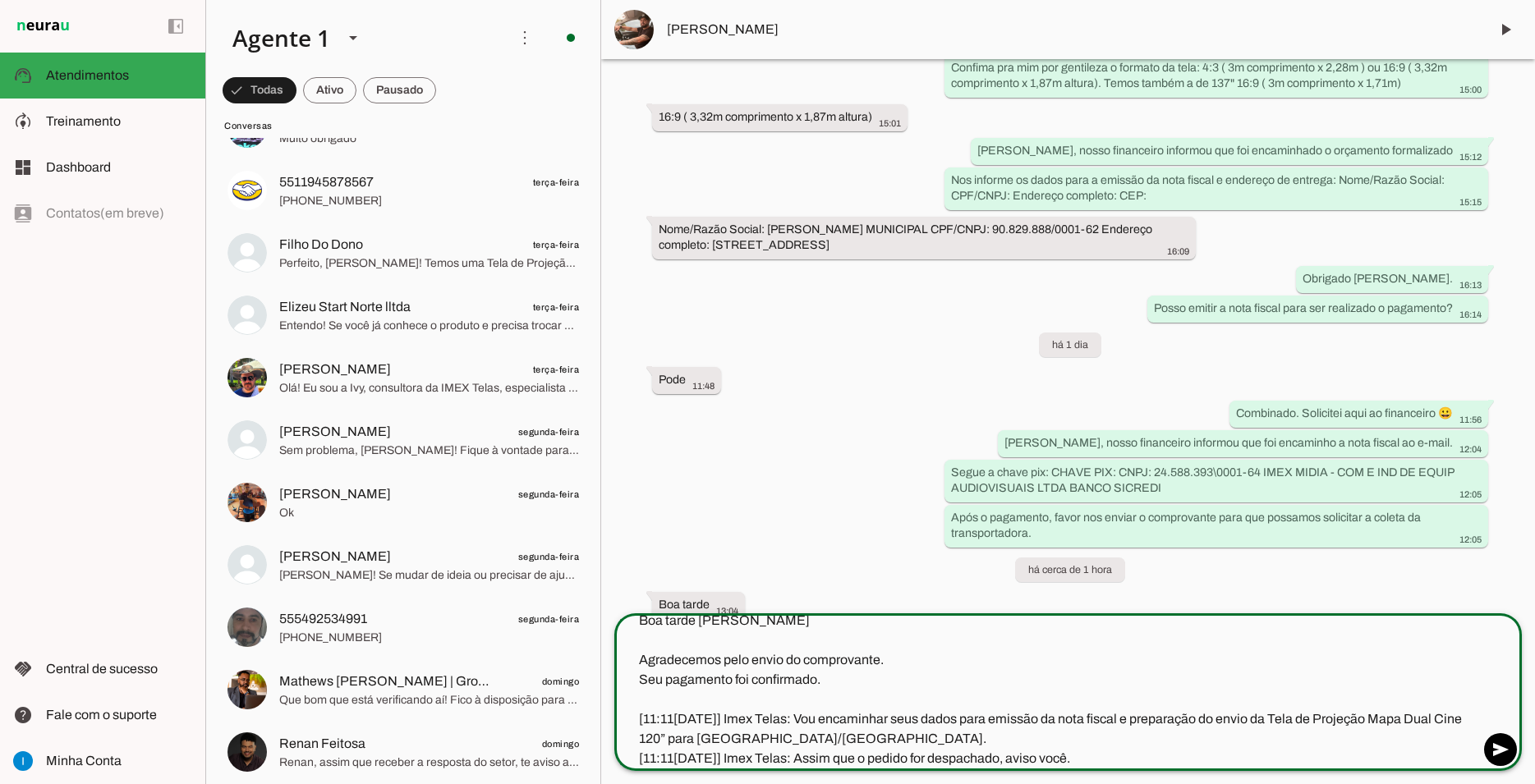
scroll to position [17, 0]
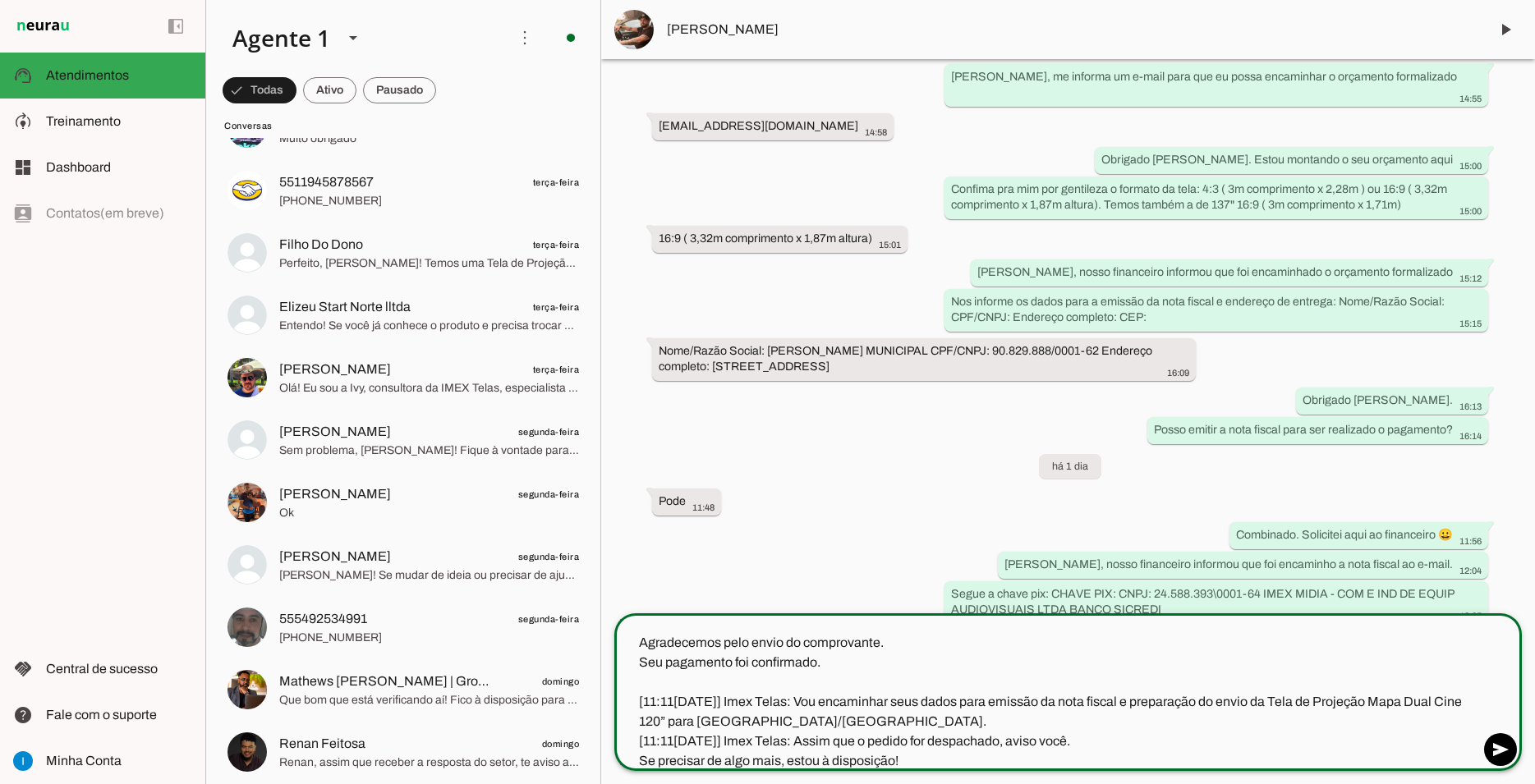
drag, startPoint x: 826, startPoint y: 703, endPoint x: 624, endPoint y: 695, distance: 202.2
click at [624, 695] on textarea "Boa tarde [PERSON_NAME] Agradecemos pelo envio do comprovante. Seu pagamento fo…" at bounding box center [1047, 689] width 865 height 158
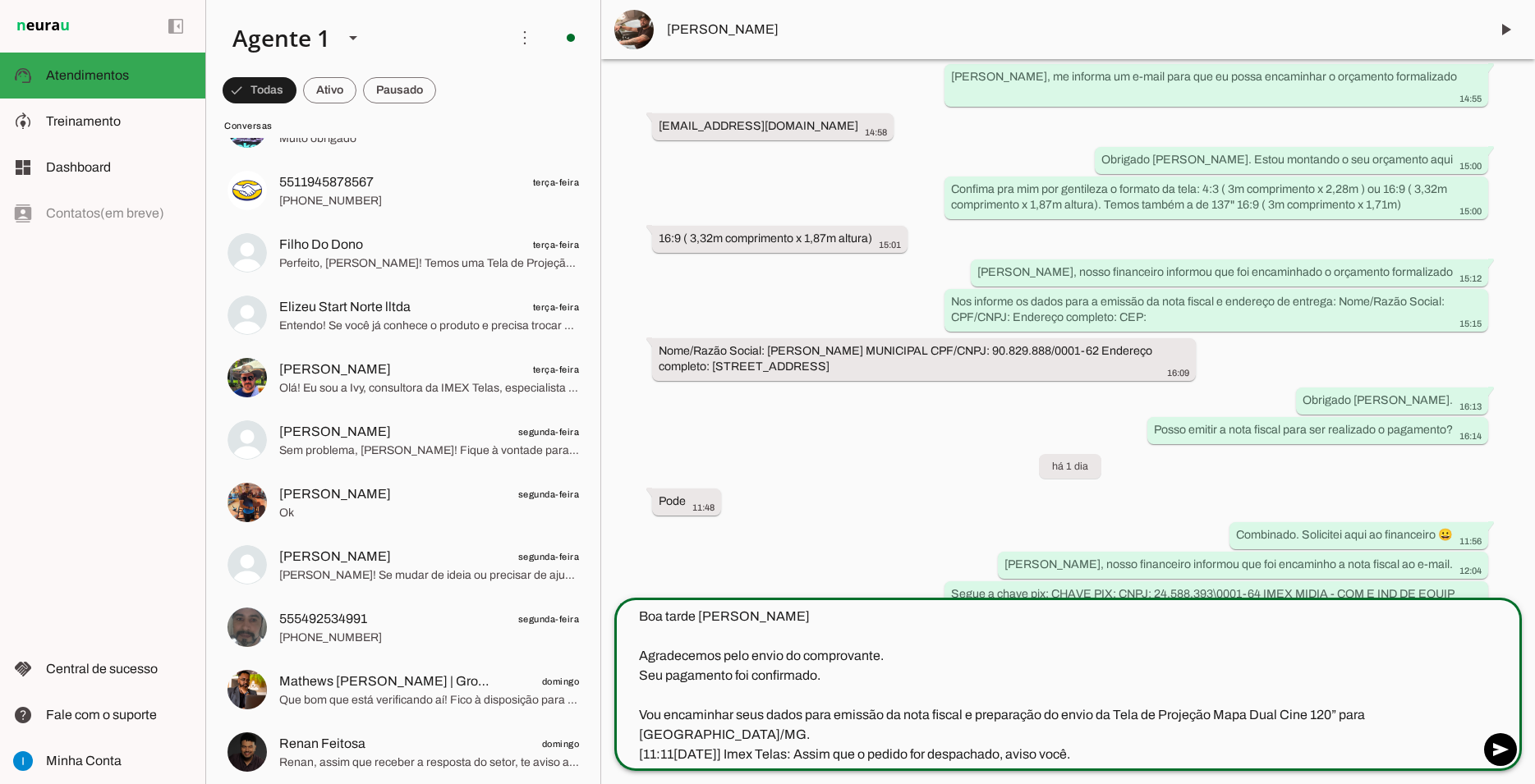
click at [818, 714] on textarea "Boa tarde [PERSON_NAME] Agradecemos pelo envio do comprovante. Seu pagamento fo…" at bounding box center [1047, 685] width 865 height 158
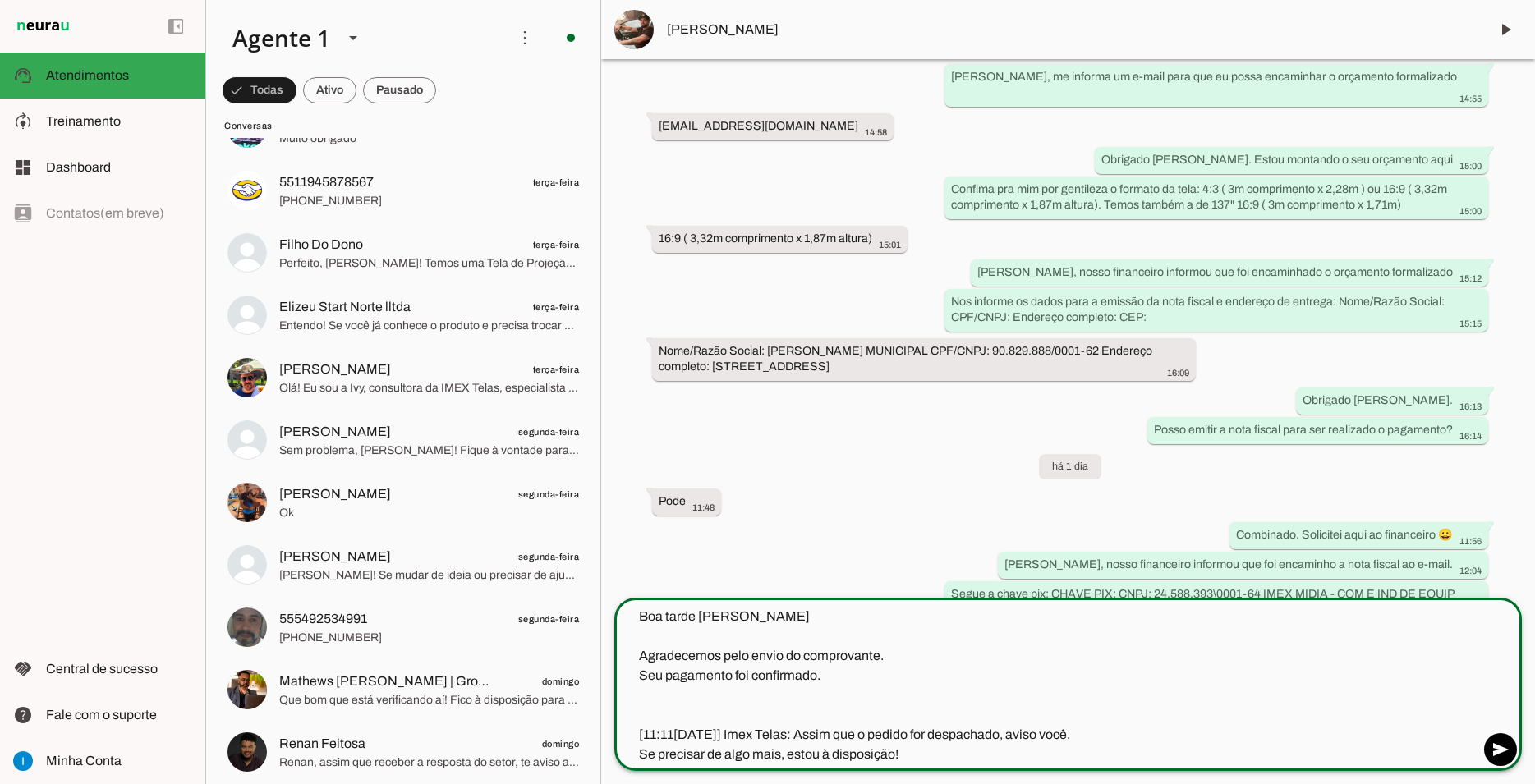
drag, startPoint x: 825, startPoint y: 732, endPoint x: 625, endPoint y: 729, distance: 200.0
click at [625, 729] on textarea "Boa tarde [PERSON_NAME] Agradecemos pelo envio do comprovante. Seu pagamento fo…" at bounding box center [1047, 685] width 865 height 158
type textarea "Boa tarde [PERSON_NAME] Agradecemos pelo envio do comprovante. Seu pagamento fo…"
type md-outlined-text-field "Boa tarde [PERSON_NAME] Agradecemos pelo envio do comprovante. Seu pagamento fo…"
click at [694, 609] on textarea "Boa tarde [PERSON_NAME] Agradecemos pelo envio do comprovante. Seu pagamento fo…" at bounding box center [1047, 685] width 865 height 158
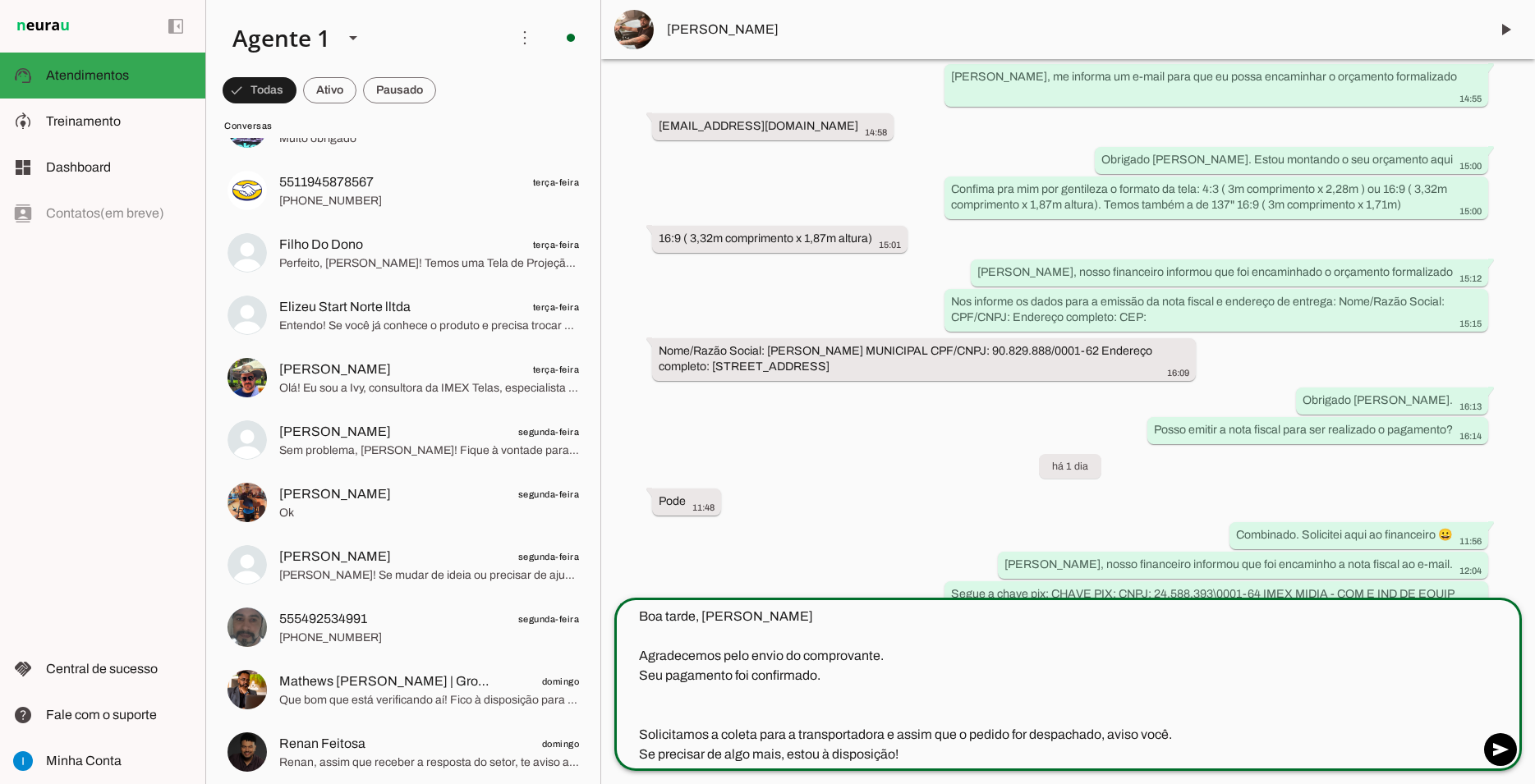
click at [736, 616] on textarea "Boa tarde, [PERSON_NAME] Agradecemos pelo envio do comprovante. Seu pagamento f…" at bounding box center [1047, 685] width 865 height 158
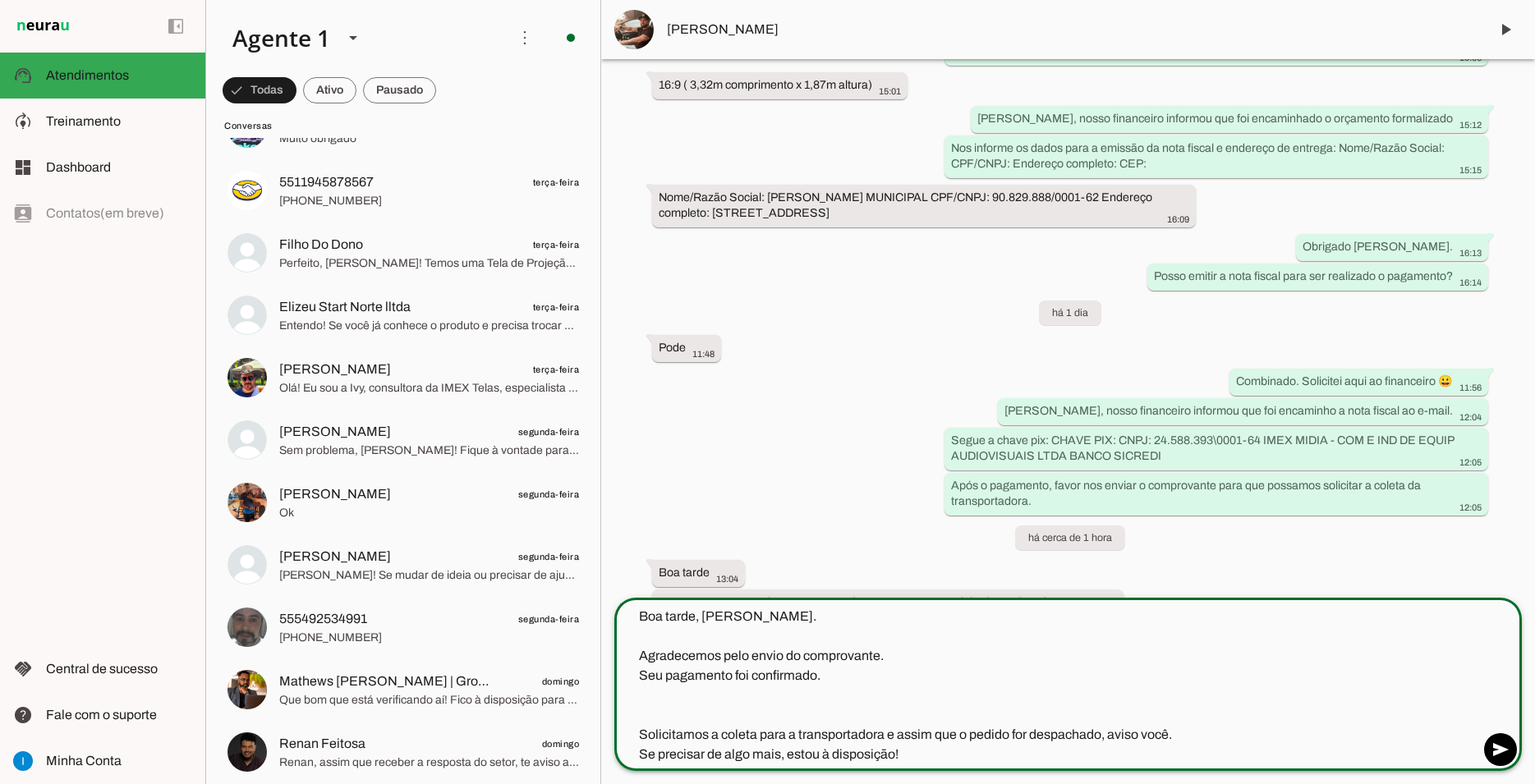
drag, startPoint x: 760, startPoint y: 731, endPoint x: 783, endPoint y: 731, distance: 23.0
click at [783, 731] on textarea "Boa tarde, [PERSON_NAME]. Agradecemos pelo envio do comprovante. Seu pagamento …" at bounding box center [1047, 685] width 865 height 158
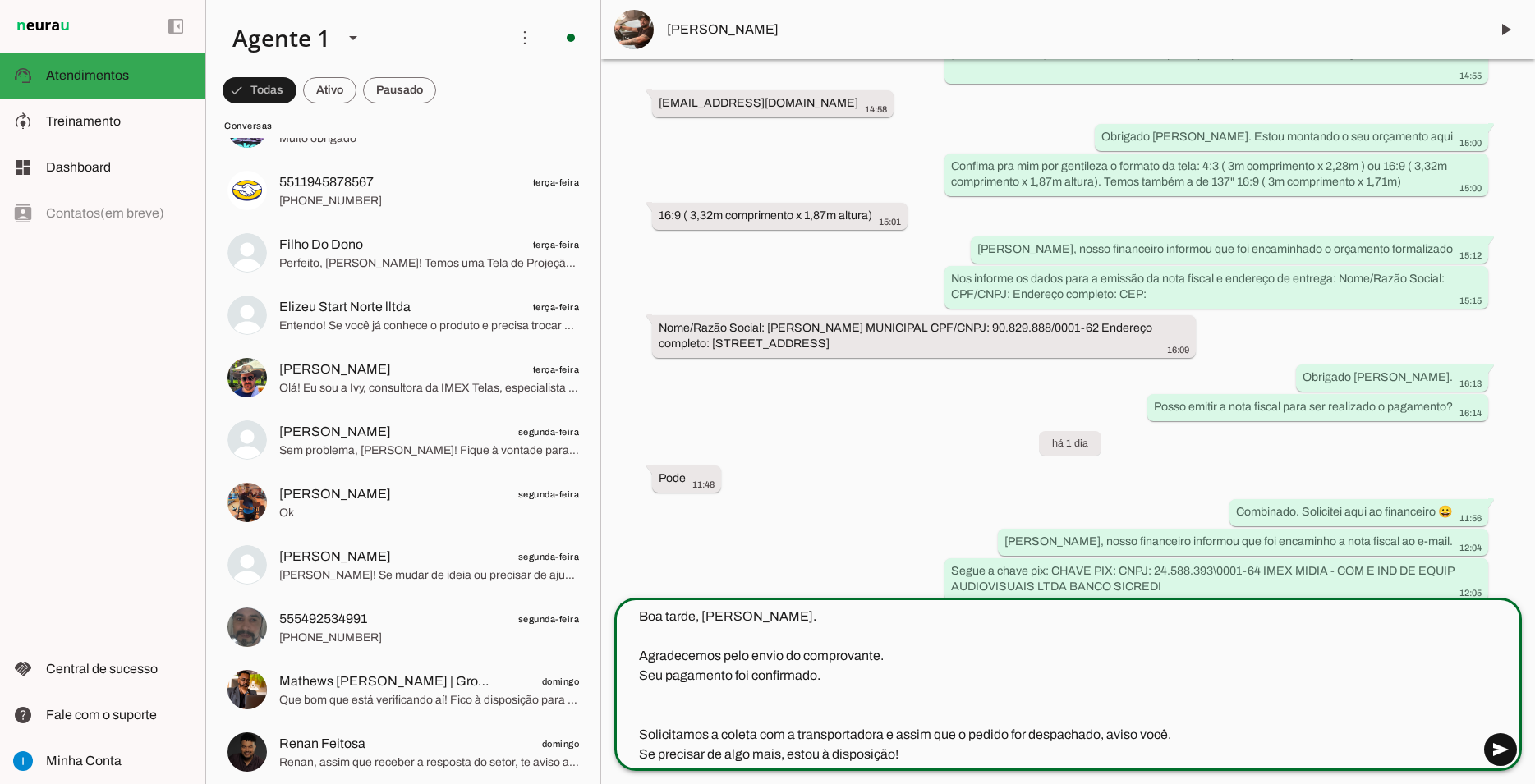
type textarea "Boa tarde, [PERSON_NAME]. Agradecemos pelo envio do comprovante. Seu pagamento …"
type md-outlined-text-field "Boa tarde, [PERSON_NAME]. Agradecemos pelo envio do comprovante. Seu pagamento …"
click at [1506, 748] on span at bounding box center [1500, 749] width 39 height 39
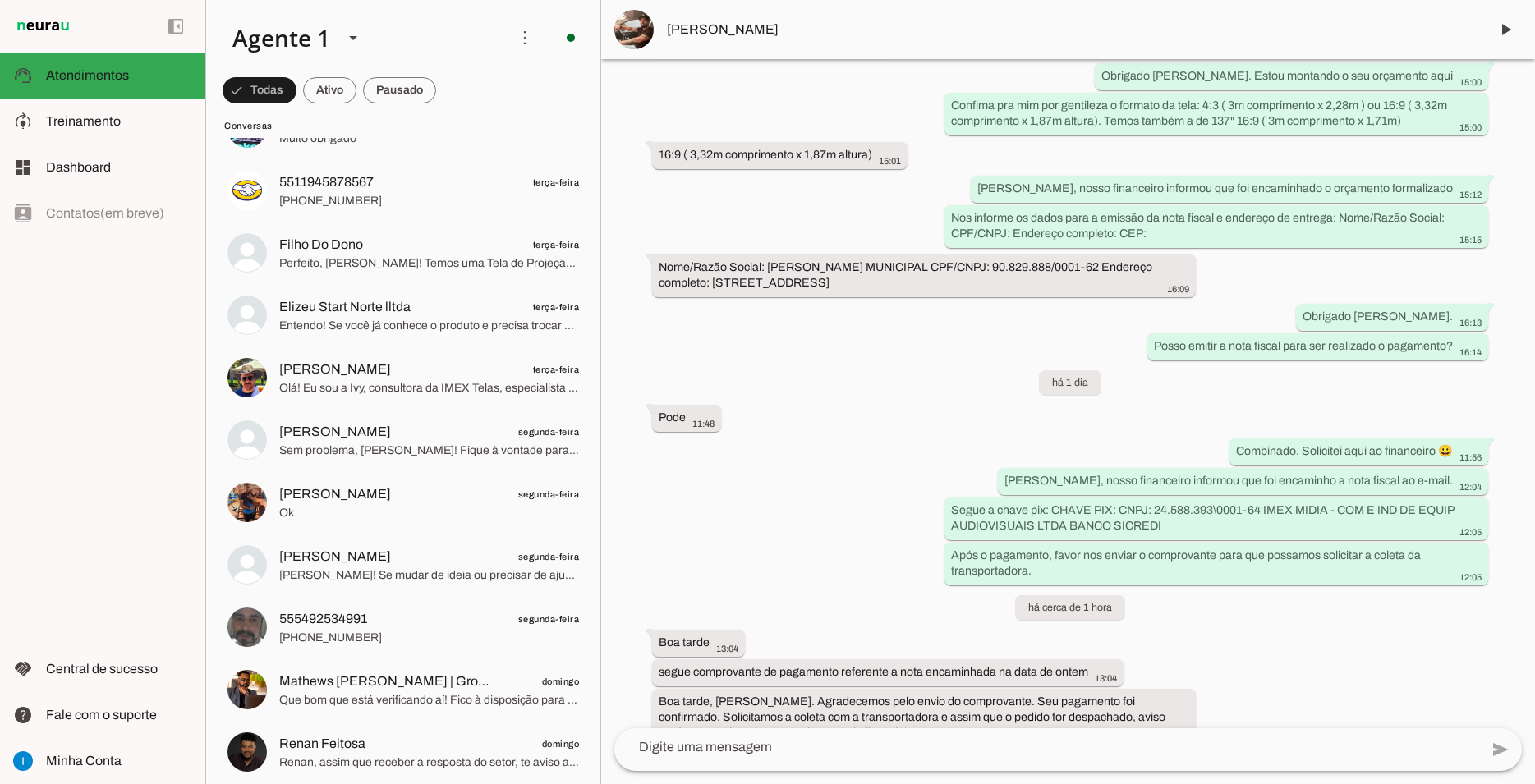
scroll to position [1854, 0]
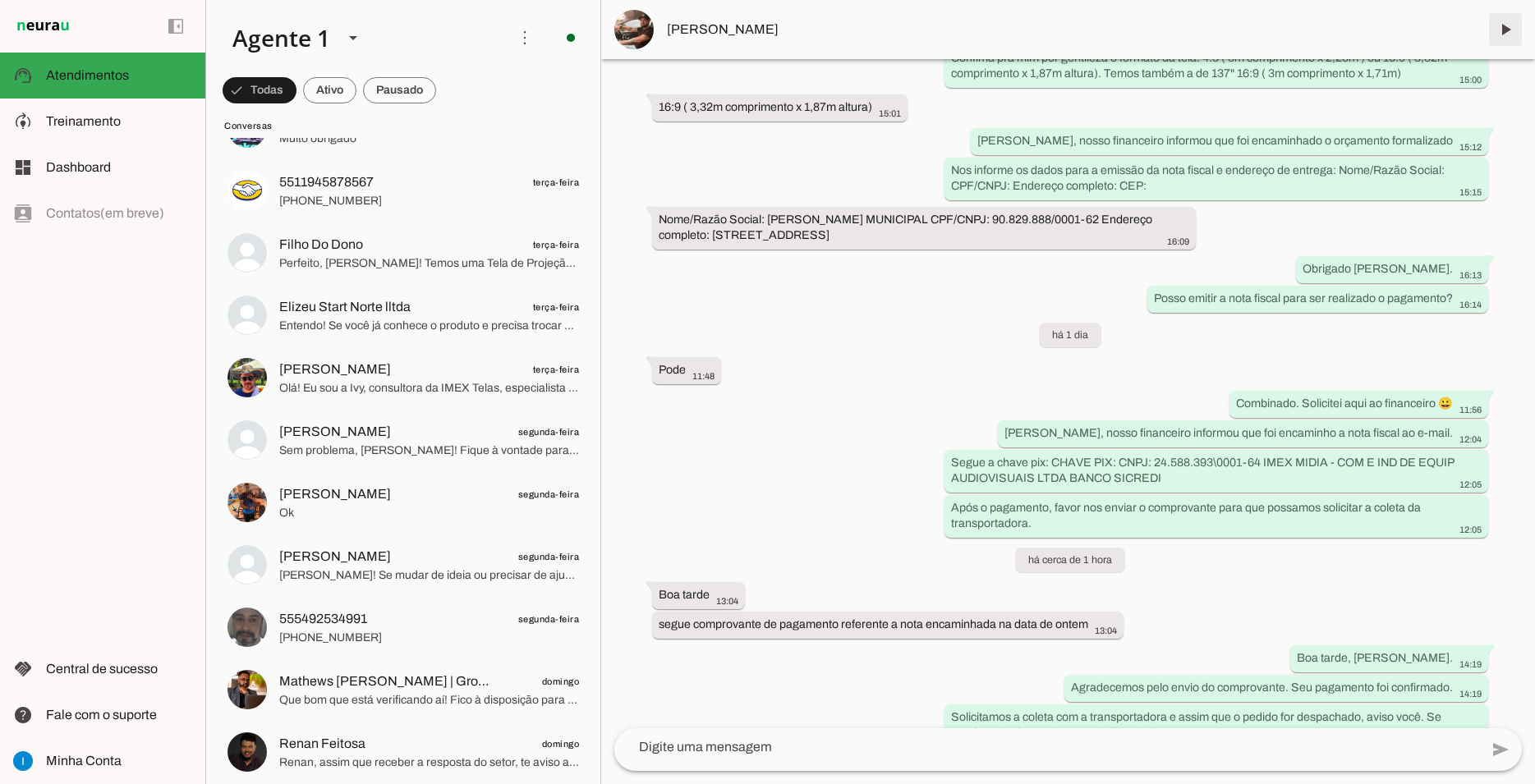
click at [1504, 28] on span at bounding box center [1505, 30] width 39 height 39
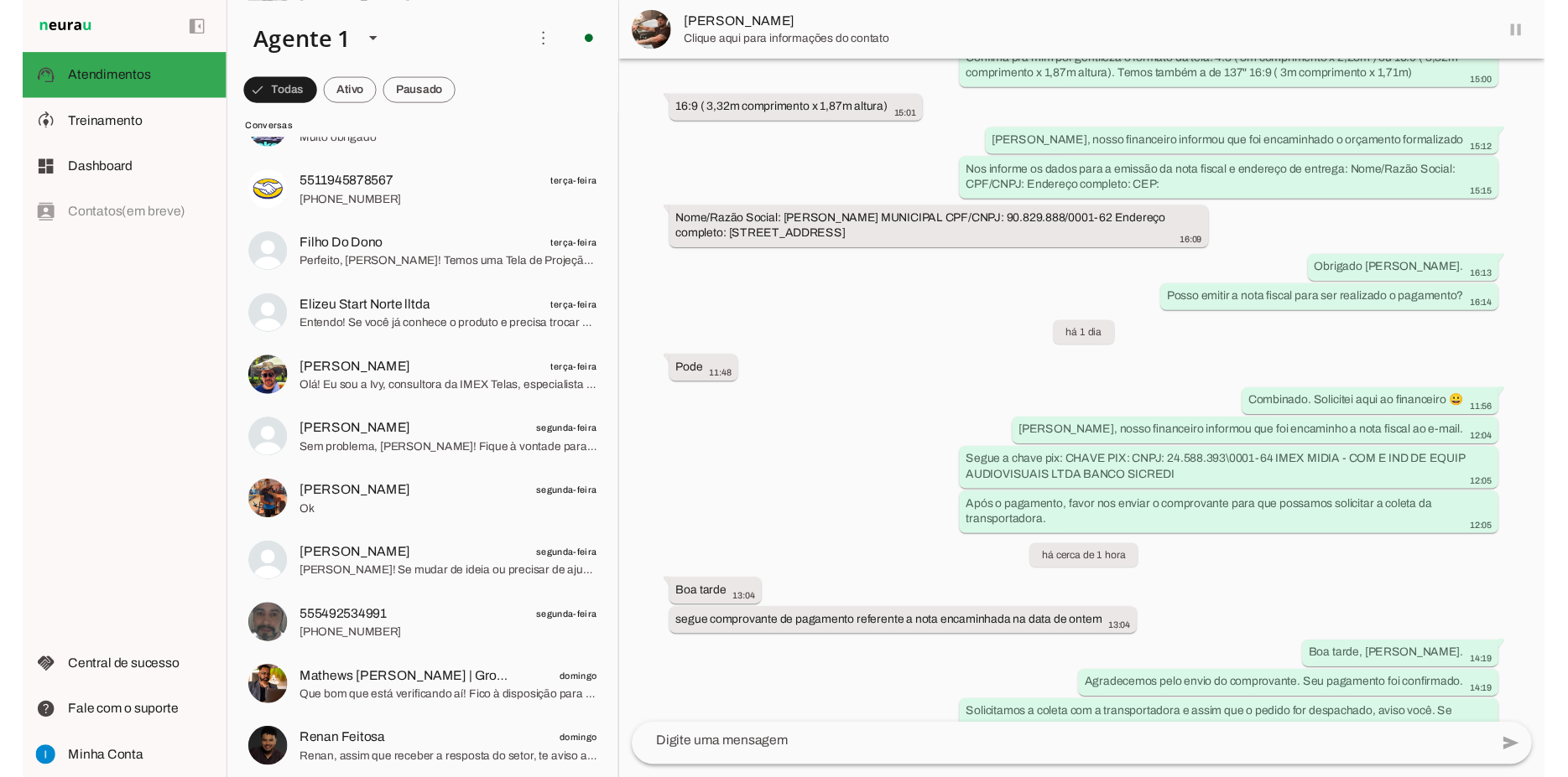
scroll to position [0, 0]
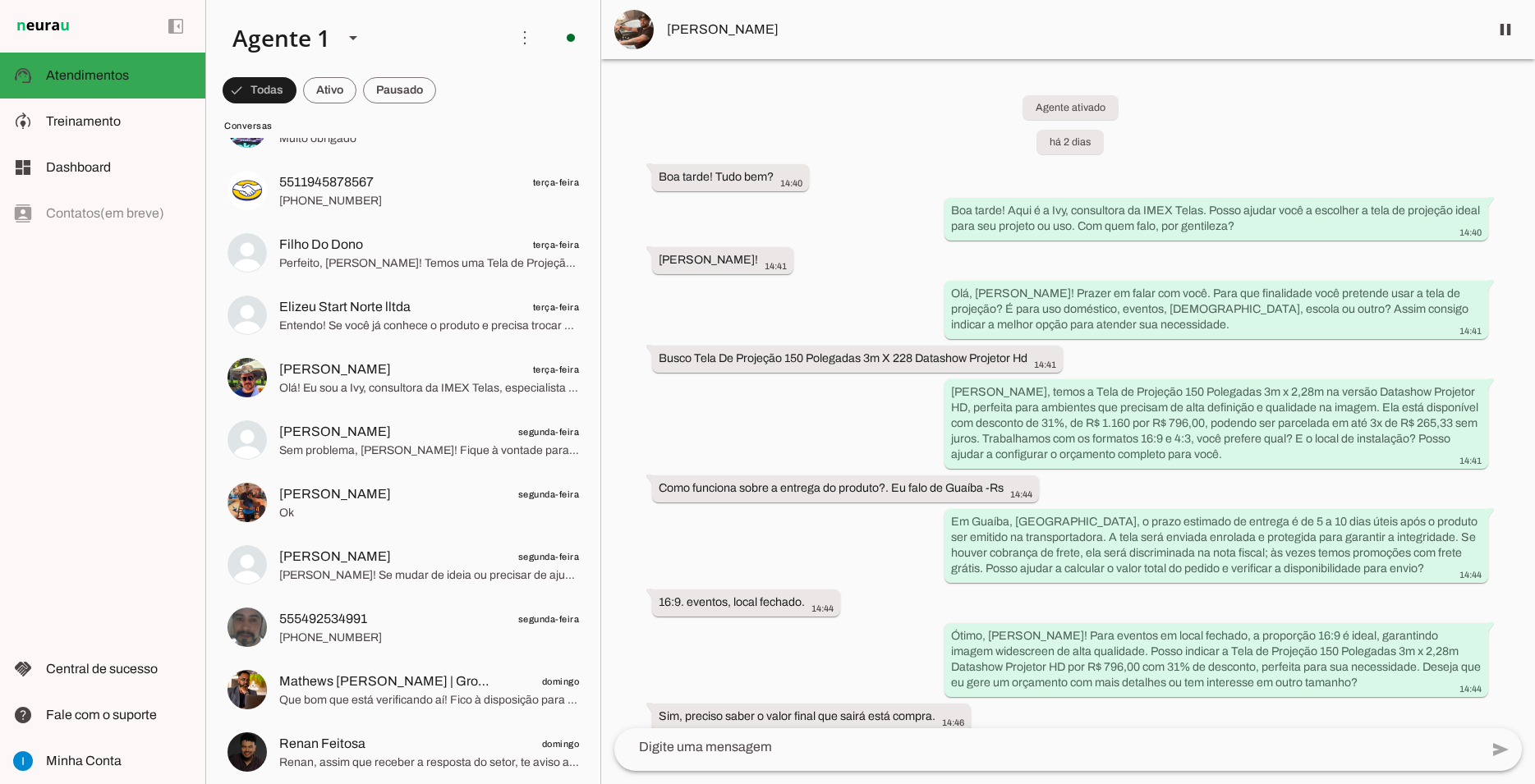
click at [1225, 36] on span "[PERSON_NAME]" at bounding box center [1071, 29] width 809 height 20
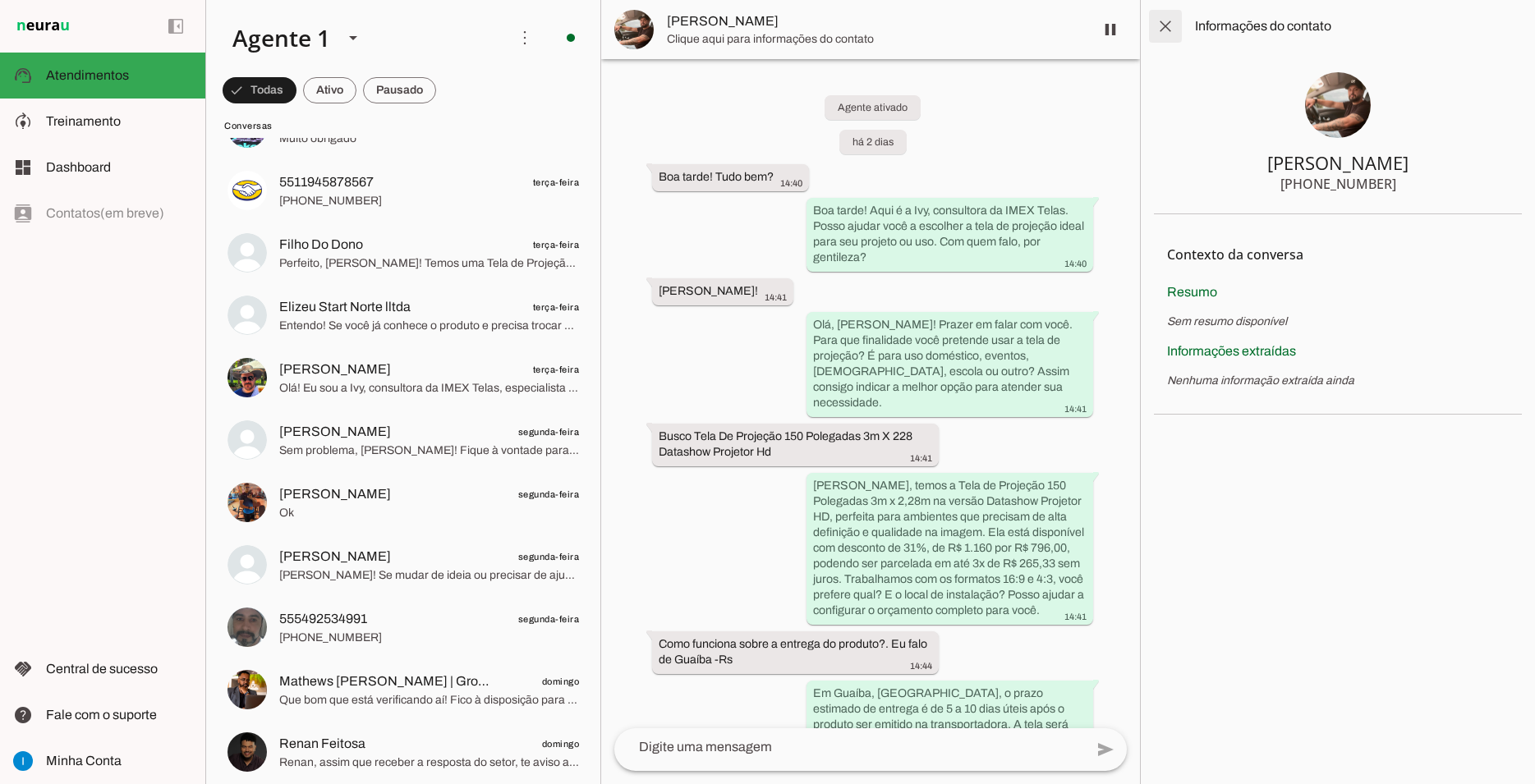
click at [1176, 29] on span at bounding box center [1165, 26] width 39 height 39
